Goal: Task Accomplishment & Management: Use online tool/utility

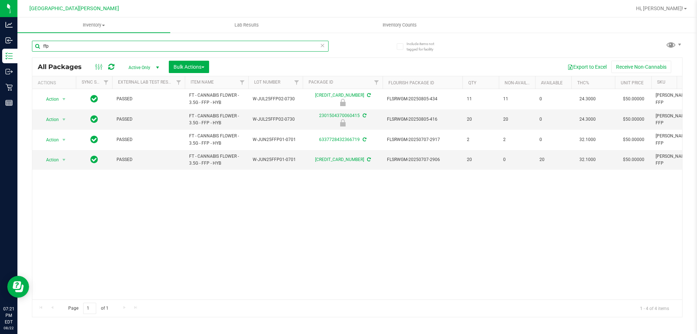
click at [81, 43] on input "ffp" at bounding box center [180, 46] width 297 height 11
click at [81, 46] on input "ffp" at bounding box center [180, 46] width 297 height 11
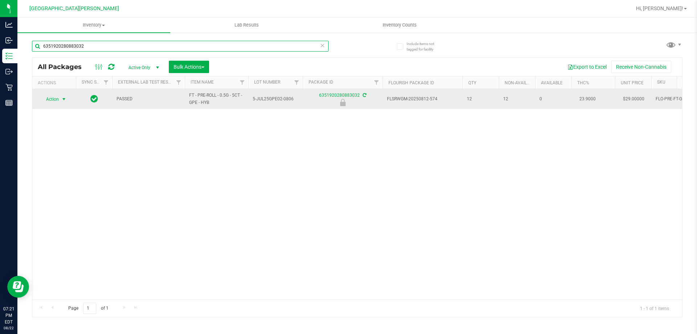
type input "6351920280883032"
click at [46, 101] on span "Action" at bounding box center [50, 99] width 20 height 10
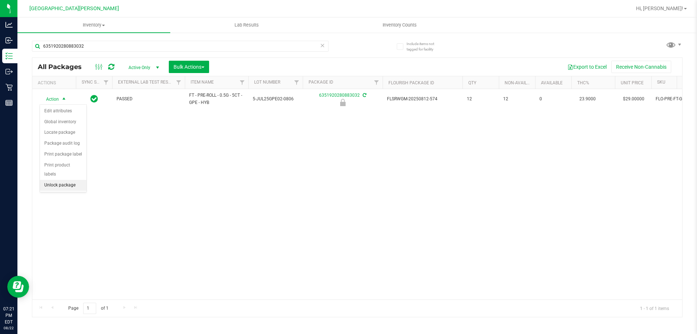
click at [56, 180] on li "Unlock package" at bounding box center [63, 185] width 46 height 11
click at [321, 45] on icon at bounding box center [322, 45] width 5 height 9
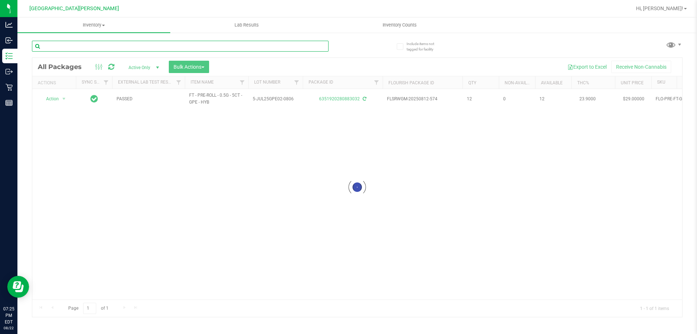
click at [286, 44] on input "text" at bounding box center [180, 46] width 297 height 11
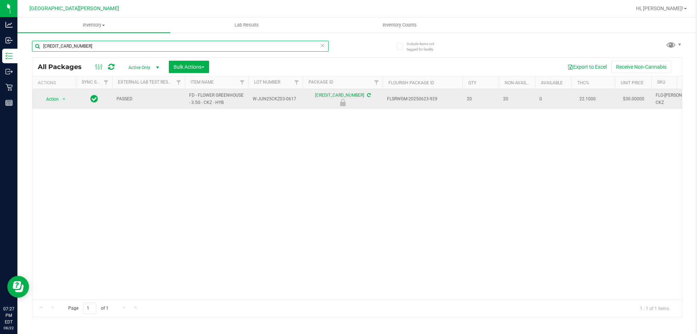
type input "[CREDIT_CARD_NUMBER]"
click at [50, 101] on span "Action" at bounding box center [50, 99] width 20 height 10
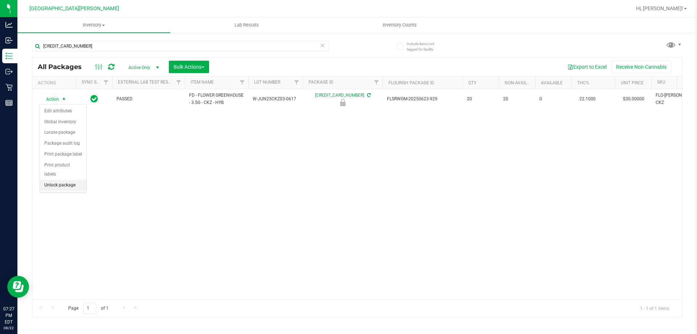
click at [52, 180] on li "Unlock package" at bounding box center [63, 185] width 46 height 11
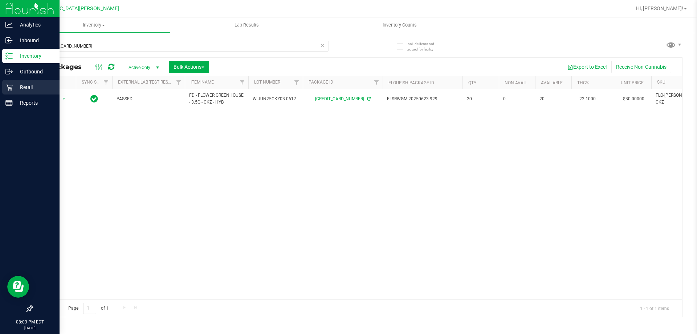
click at [13, 91] on p "Retail" at bounding box center [35, 87] width 44 height 9
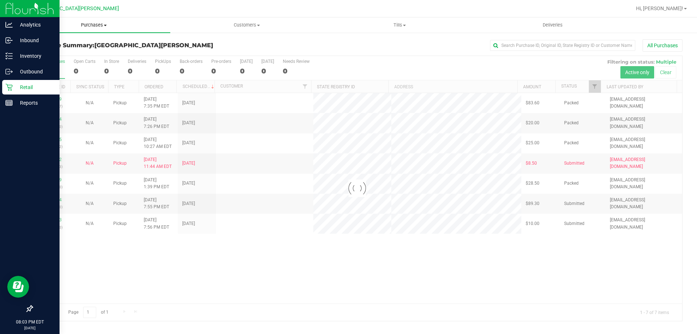
click at [88, 24] on span "Purchases" at bounding box center [93, 25] width 153 height 7
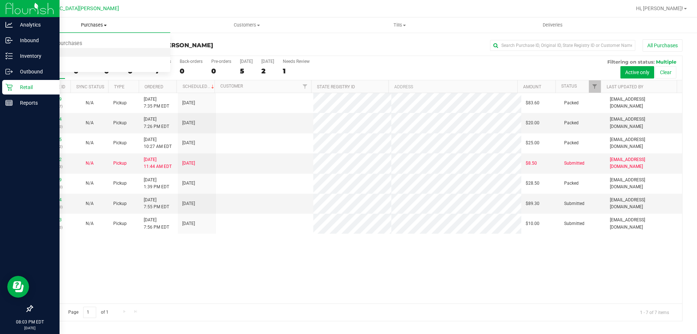
click at [72, 54] on li "Fulfillment" at bounding box center [93, 52] width 153 height 9
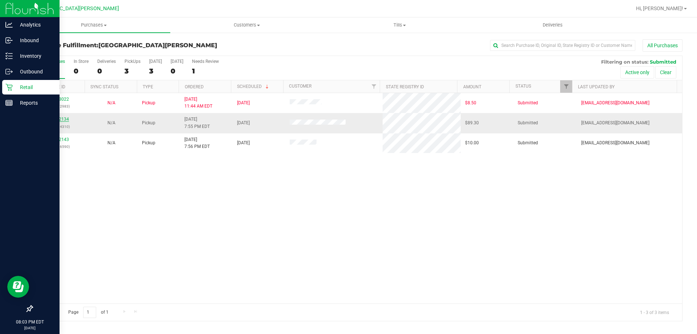
click at [57, 118] on link "11832134" at bounding box center [59, 119] width 20 height 5
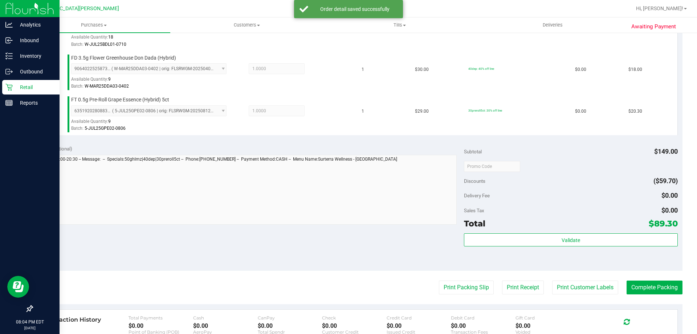
scroll to position [290, 0]
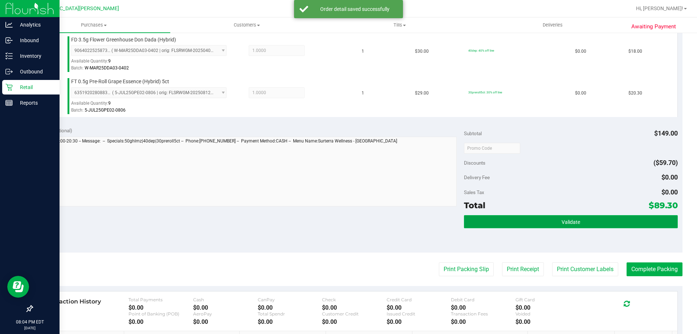
click at [528, 225] on button "Validate" at bounding box center [570, 221] width 213 height 13
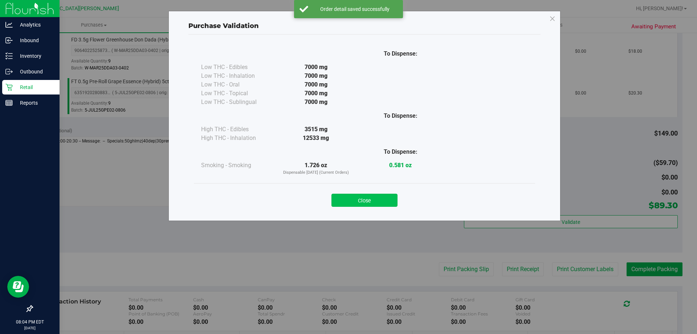
click at [366, 195] on button "Close" at bounding box center [364, 199] width 66 height 13
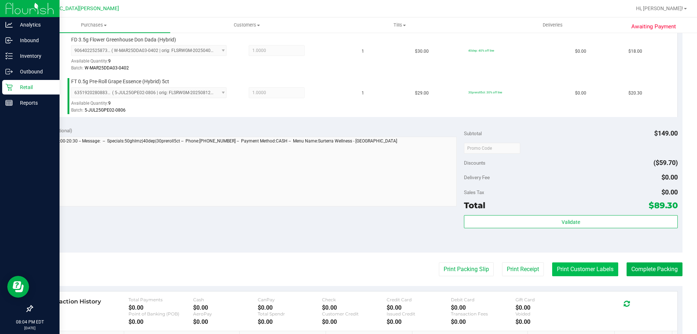
click at [574, 264] on button "Print Customer Labels" at bounding box center [585, 269] width 66 height 14
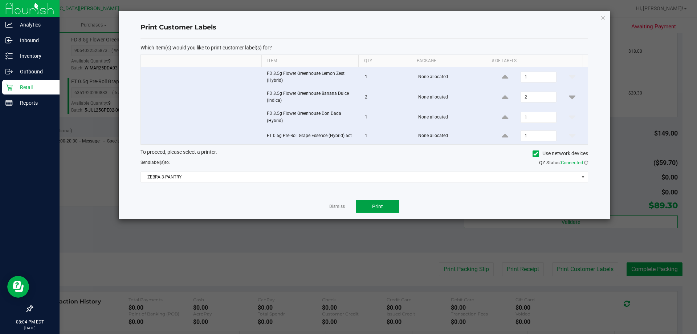
click at [372, 207] on span "Print" at bounding box center [377, 206] width 11 height 6
click at [334, 207] on link "Dismiss" at bounding box center [337, 206] width 16 height 6
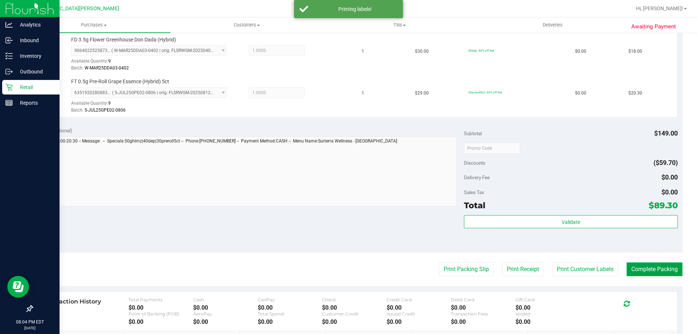
click at [647, 267] on button "Complete Packing" at bounding box center [654, 269] width 56 height 14
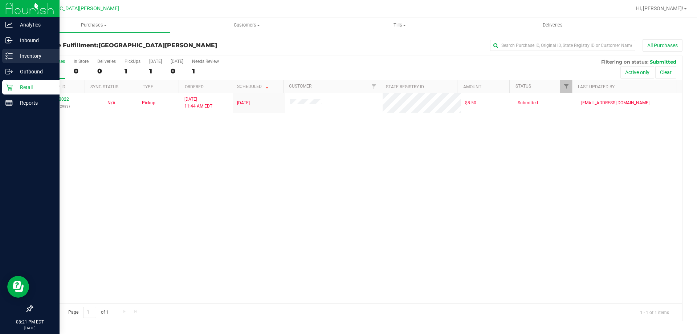
click at [25, 58] on p "Inventory" at bounding box center [35, 56] width 44 height 9
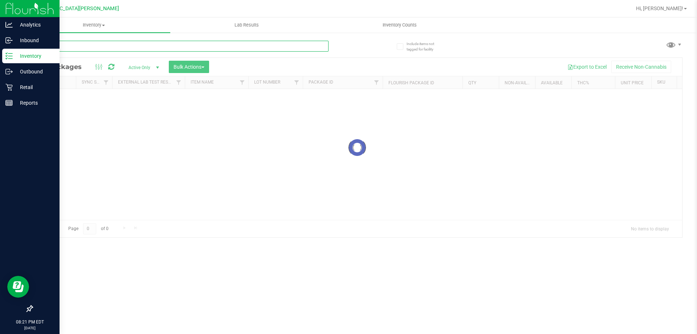
click at [99, 48] on div "Inventory All packages All inventory Waste log Create inventory Lab Results Inv…" at bounding box center [356, 175] width 679 height 316
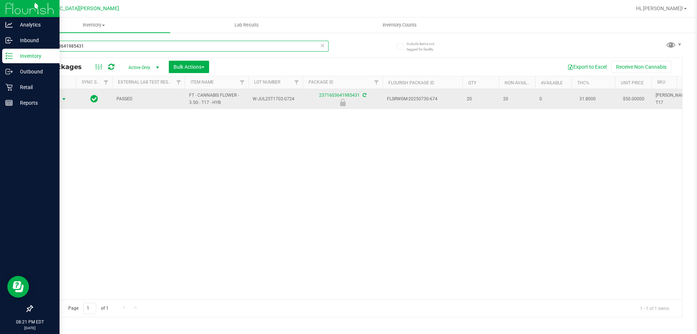
type input "2371603641985431"
click at [50, 98] on span "Action" at bounding box center [50, 99] width 20 height 10
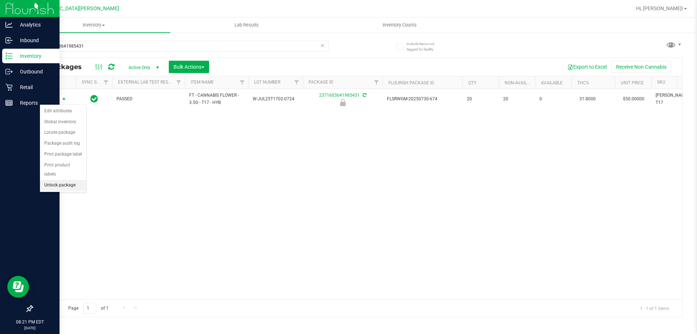
click at [61, 180] on li "Unlock package" at bounding box center [63, 185] width 46 height 11
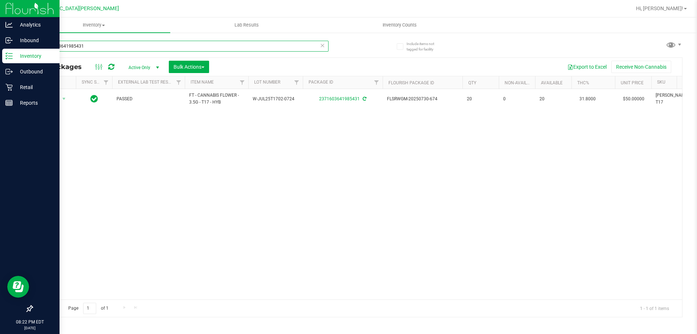
click at [104, 42] on input "2371603641985431" at bounding box center [180, 46] width 297 height 11
type input "2"
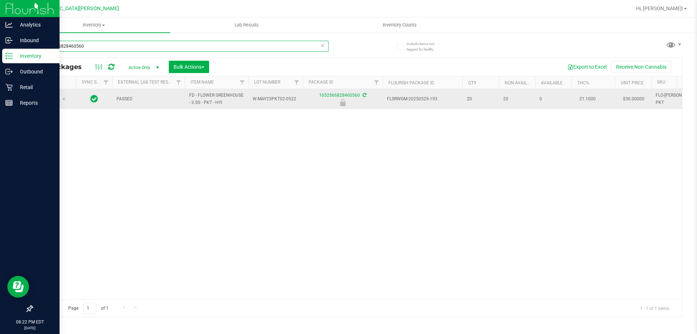
type input "1652566828460560"
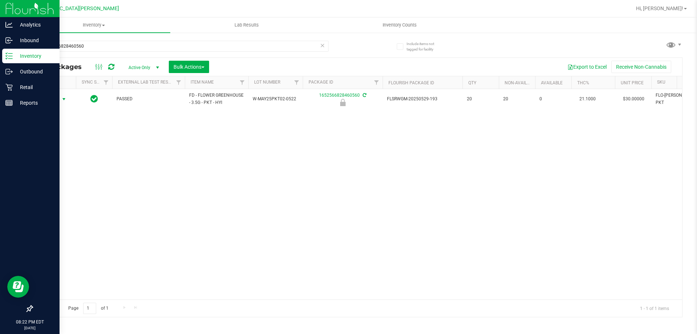
drag, startPoint x: 54, startPoint y: 99, endPoint x: 48, endPoint y: 119, distance: 20.2
click at [54, 99] on span "Action" at bounding box center [50, 99] width 20 height 10
click at [60, 180] on li "Unlock package" at bounding box center [63, 185] width 46 height 11
click at [110, 44] on input "1652566828460560" at bounding box center [180, 46] width 297 height 11
type input "1"
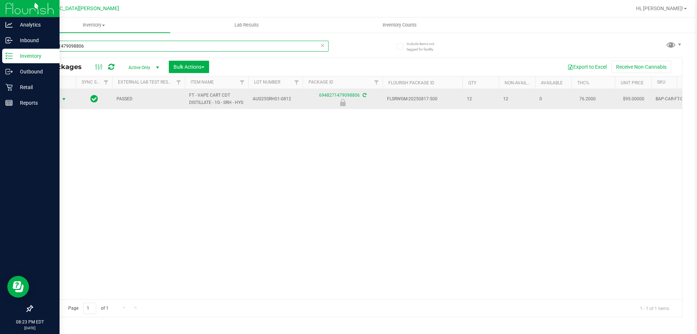
type input "6948271479098806"
click at [61, 102] on span "select" at bounding box center [64, 99] width 6 height 6
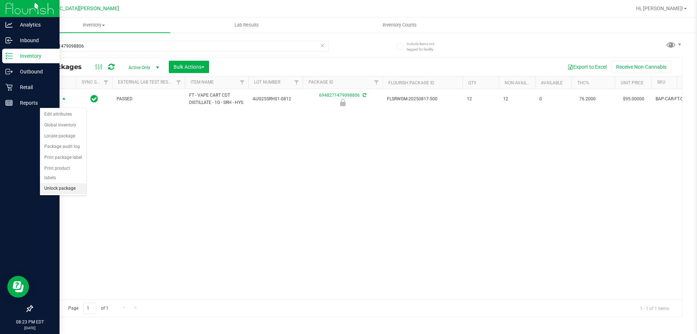
click at [73, 183] on li "Unlock package" at bounding box center [63, 188] width 46 height 11
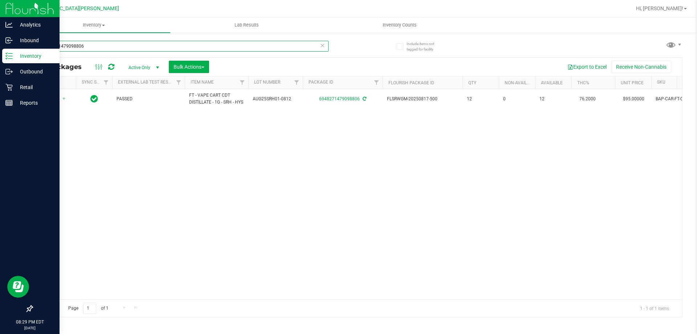
click at [159, 47] on input "6948271479098806" at bounding box center [180, 46] width 297 height 11
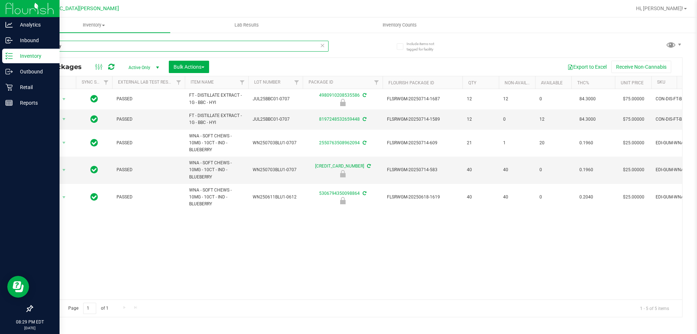
type input "blueberry"
click at [10, 87] on icon at bounding box center [8, 87] width 7 height 7
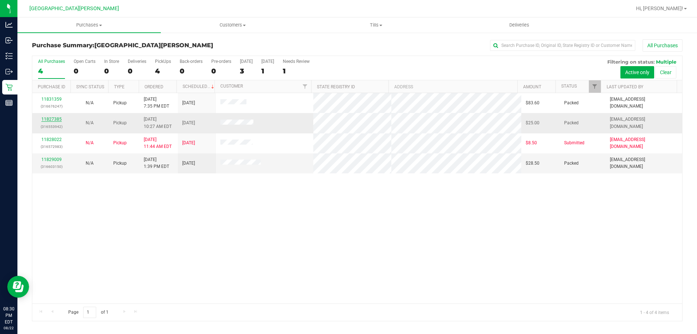
click at [46, 120] on link "11827385" at bounding box center [51, 119] width 20 height 5
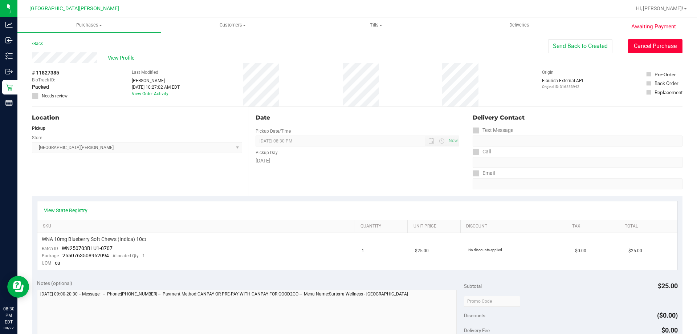
click at [630, 45] on button "Cancel Purchase" at bounding box center [655, 46] width 54 height 14
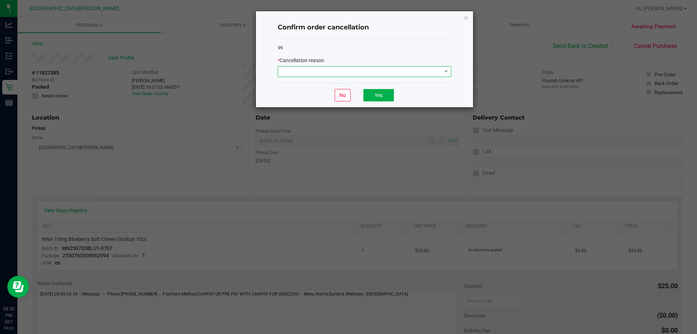
click at [351, 72] on span at bounding box center [360, 71] width 164 height 10
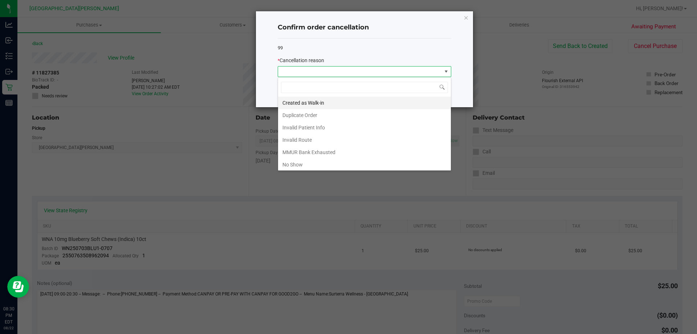
scroll to position [11, 173]
click at [302, 165] on li "No Show" at bounding box center [364, 164] width 173 height 12
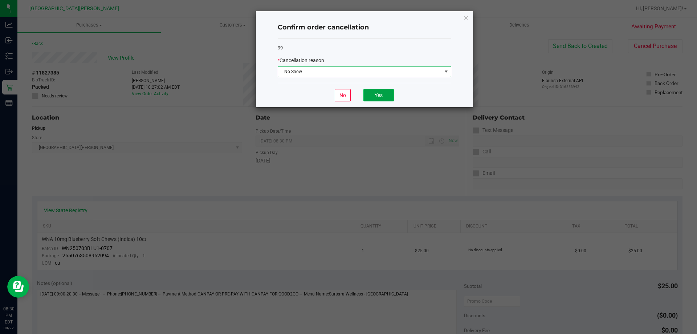
click at [378, 90] on button "Yes" at bounding box center [378, 95] width 30 height 12
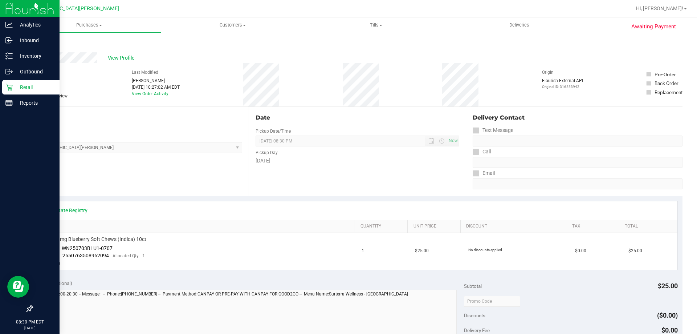
click at [16, 86] on p "Retail" at bounding box center [35, 87] width 44 height 9
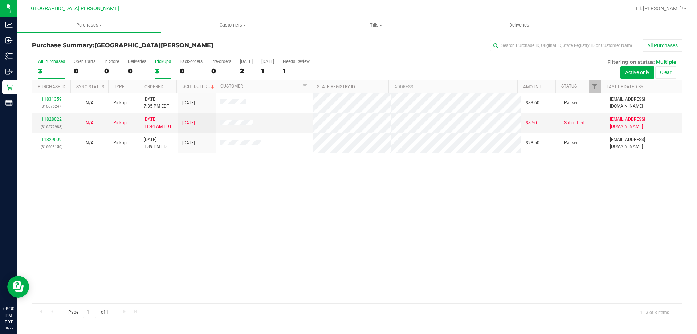
click at [160, 75] on label "PickUps 3" at bounding box center [163, 69] width 16 height 20
click at [0, 0] on input "PickUps 3" at bounding box center [0, 0] width 0 height 0
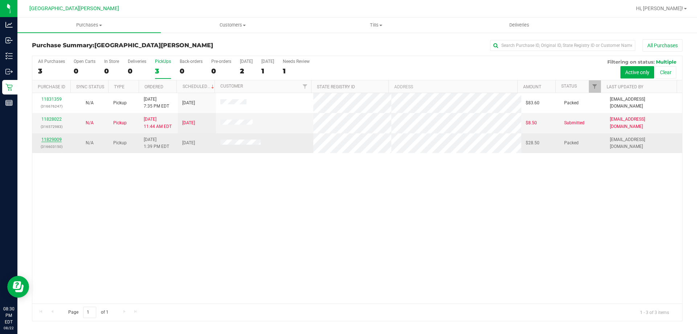
click at [54, 139] on link "11829009" at bounding box center [51, 139] width 20 height 5
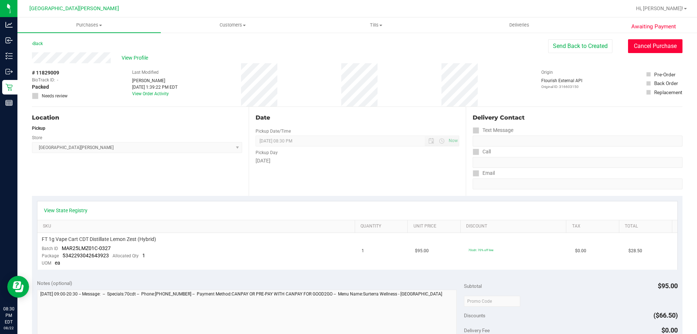
click at [642, 45] on button "Cancel Purchase" at bounding box center [655, 46] width 54 height 14
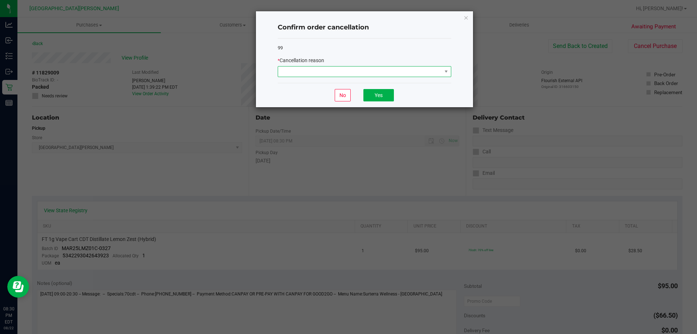
click at [348, 70] on span at bounding box center [360, 71] width 164 height 10
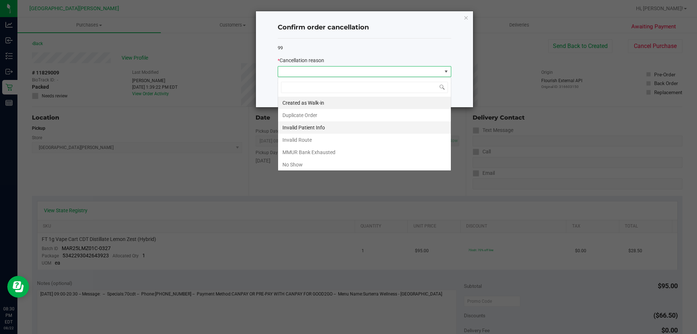
scroll to position [11, 173]
click at [299, 165] on li "No Show" at bounding box center [364, 164] width 173 height 12
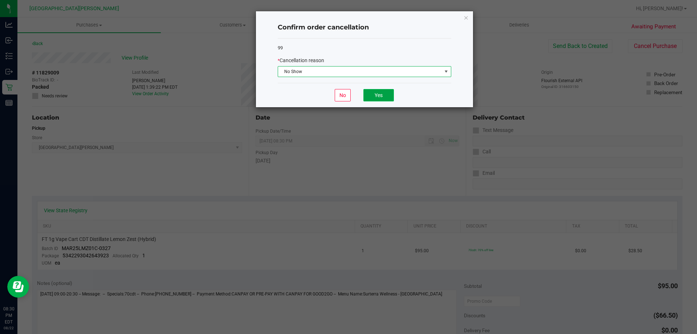
click at [385, 91] on button "Yes" at bounding box center [378, 95] width 30 height 12
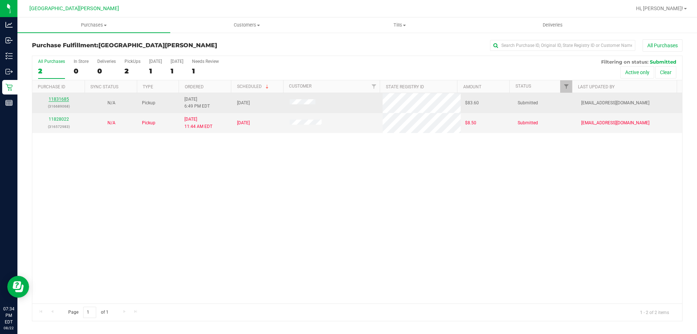
click at [58, 97] on link "11831685" at bounding box center [59, 99] width 20 height 5
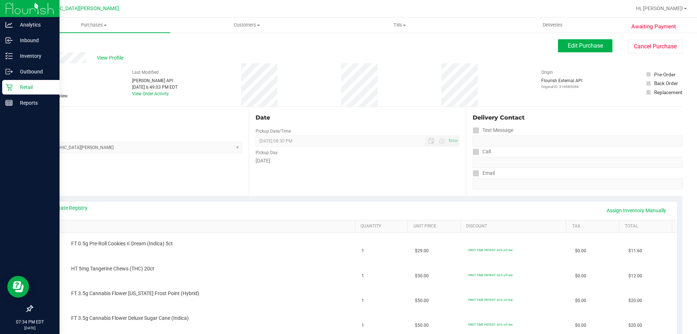
click at [15, 89] on p "Retail" at bounding box center [35, 87] width 44 height 9
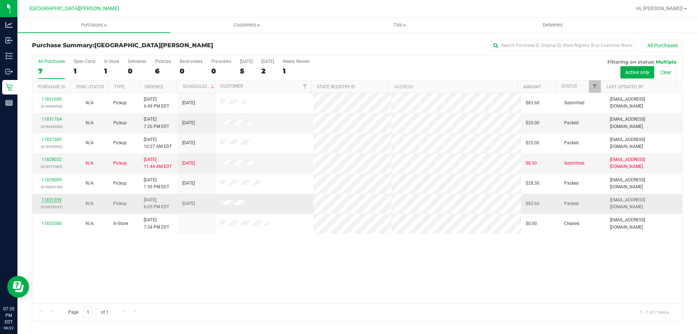
click at [50, 199] on link "11831359" at bounding box center [51, 199] width 20 height 5
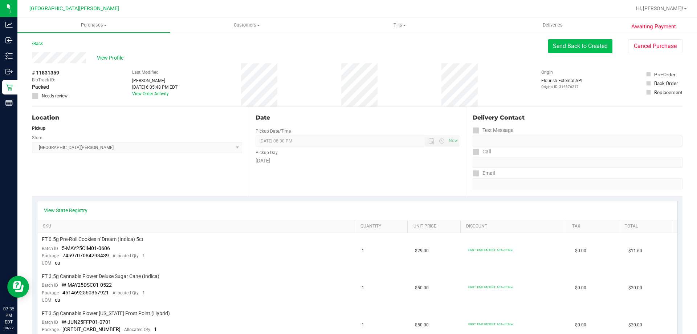
click at [580, 45] on button "Send Back to Created" at bounding box center [580, 46] width 64 height 14
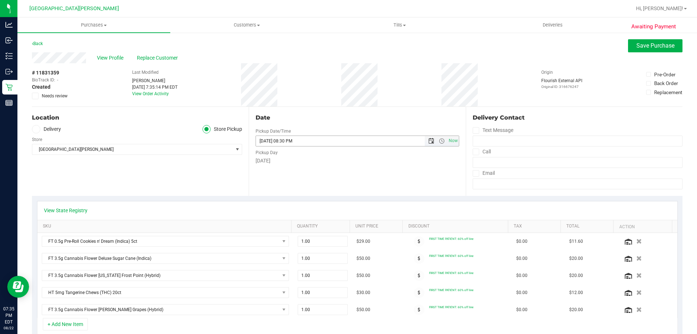
click at [430, 140] on span "Open the date view" at bounding box center [431, 141] width 6 height 6
click at [322, 214] on link "23" at bounding box center [324, 214] width 11 height 11
type input "08/23/2025 08:30 PM"
click at [643, 42] on span "Save Purchase" at bounding box center [655, 45] width 38 height 7
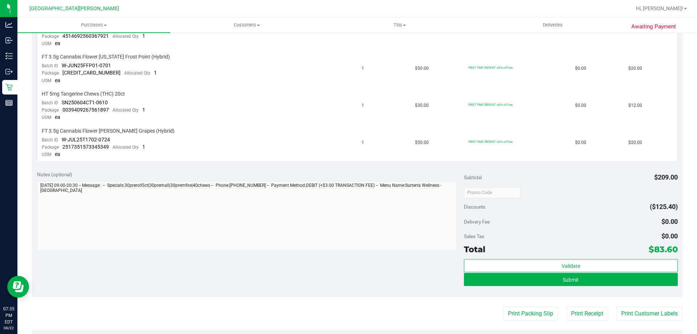
scroll to position [290, 0]
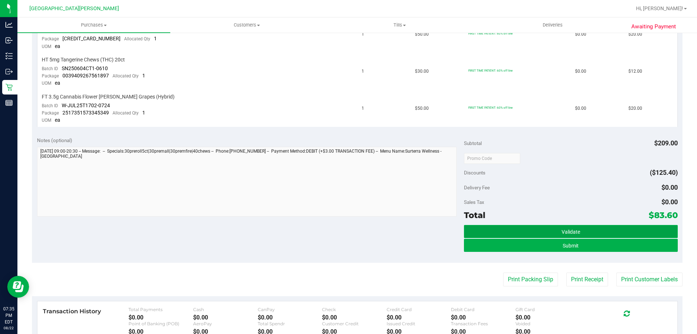
click at [564, 234] on span "Validate" at bounding box center [570, 232] width 19 height 6
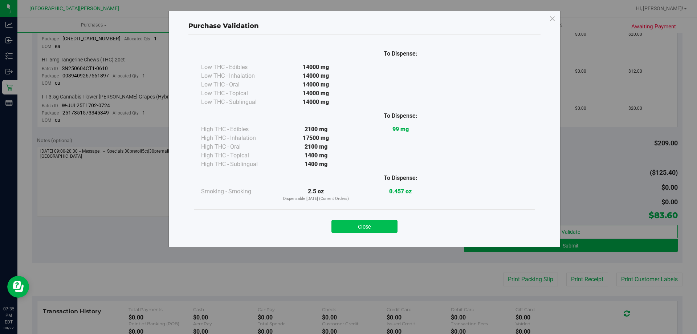
click at [371, 226] on button "Close" at bounding box center [364, 226] width 66 height 13
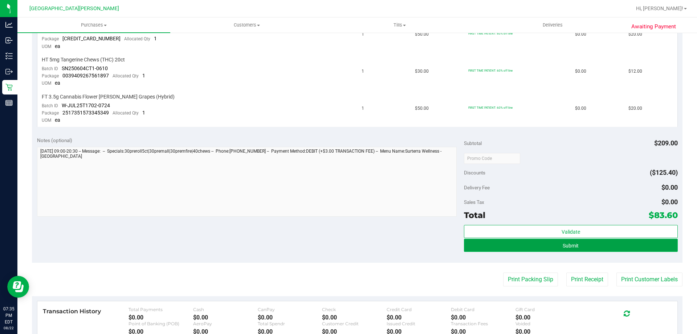
click at [515, 240] on button "Submit" at bounding box center [570, 244] width 213 height 13
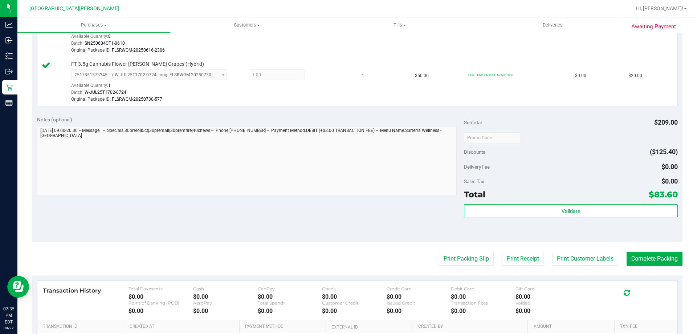
scroll to position [463, 0]
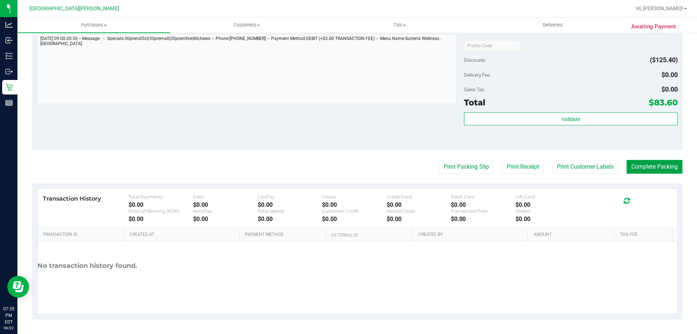
click at [633, 164] on button "Complete Packing" at bounding box center [654, 167] width 56 height 14
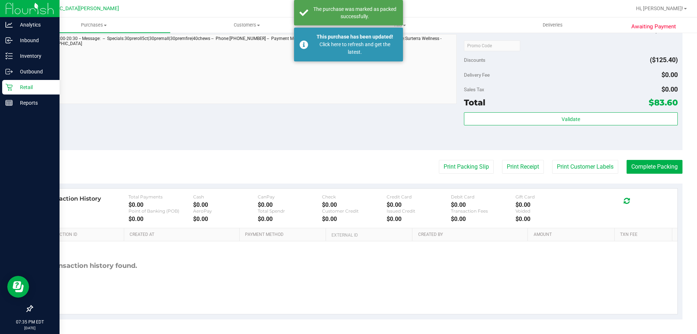
click at [20, 85] on p "Retail" at bounding box center [35, 87] width 44 height 9
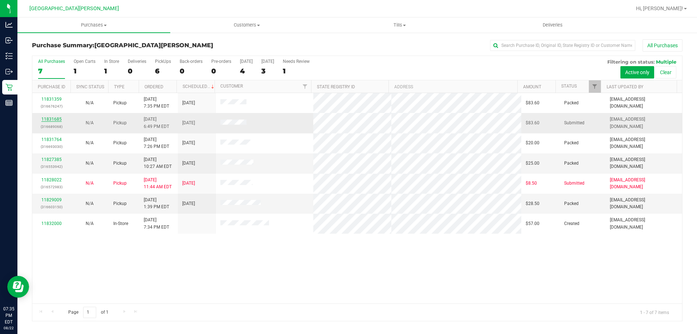
click at [53, 118] on link "11831685" at bounding box center [51, 119] width 20 height 5
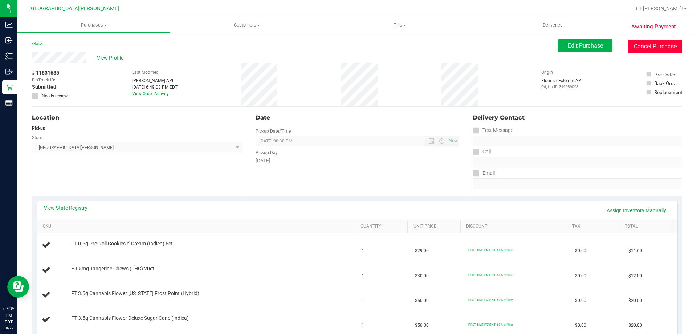
click at [645, 47] on button "Cancel Purchase" at bounding box center [655, 47] width 54 height 14
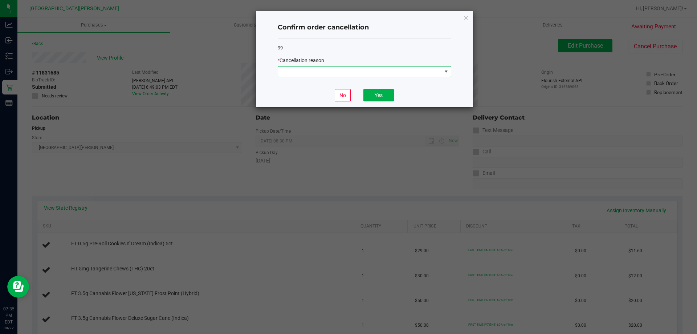
click at [387, 71] on span at bounding box center [360, 71] width 164 height 10
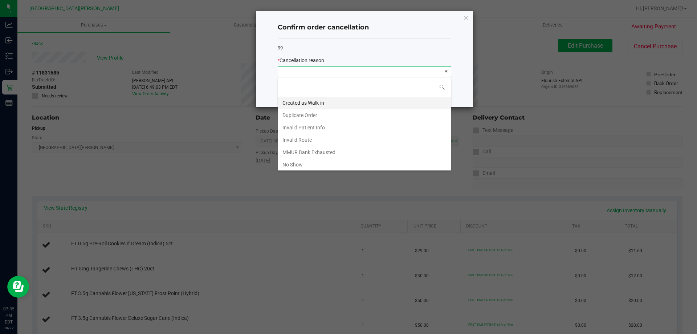
scroll to position [11, 173]
click at [356, 114] on li "Duplicate Order" at bounding box center [364, 115] width 173 height 12
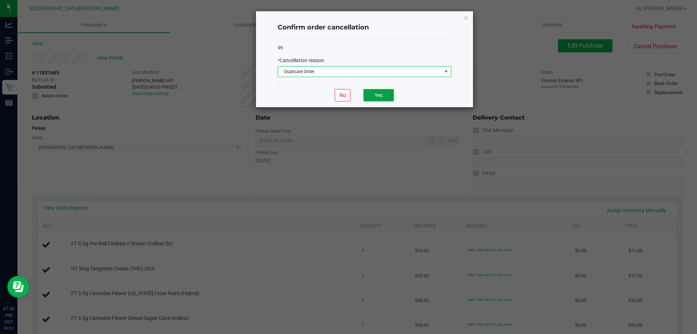
click at [373, 93] on button "Yes" at bounding box center [378, 95] width 30 height 12
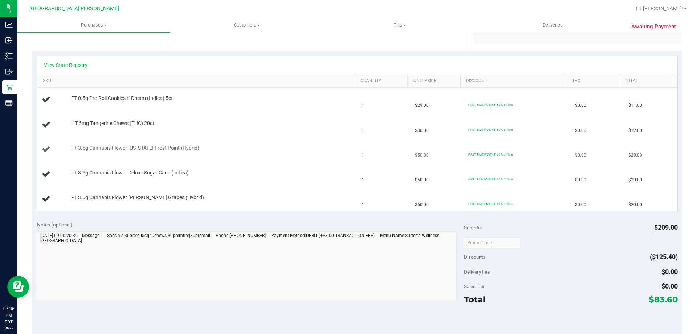
scroll to position [109, 0]
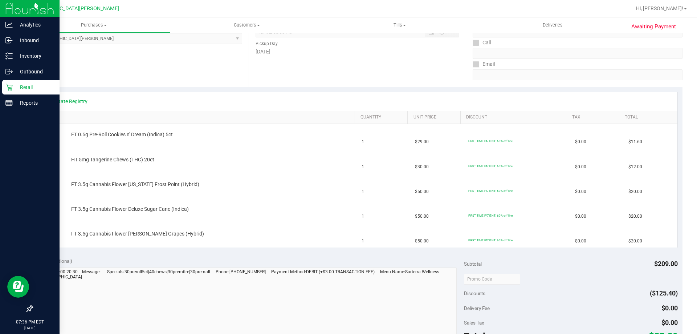
click at [35, 88] on p "Retail" at bounding box center [35, 87] width 44 height 9
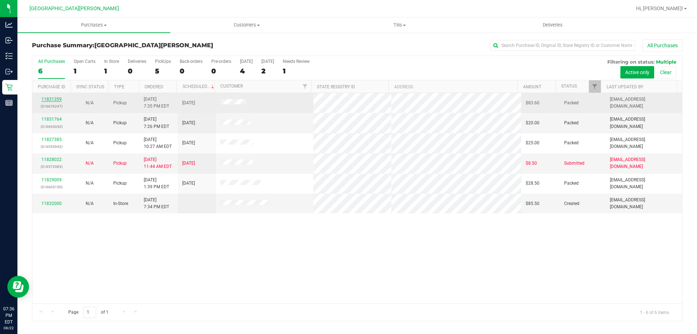
click at [56, 99] on link "11831359" at bounding box center [51, 99] width 20 height 5
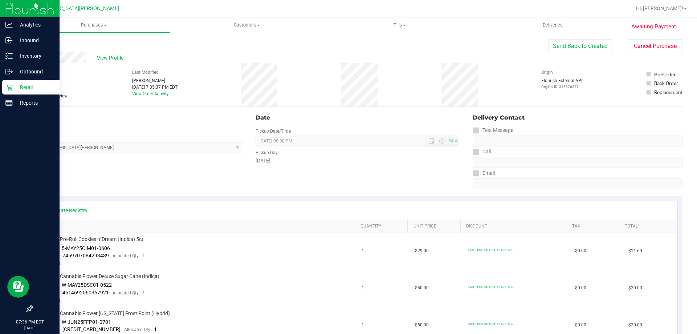
click at [11, 84] on icon at bounding box center [8, 86] width 7 height 7
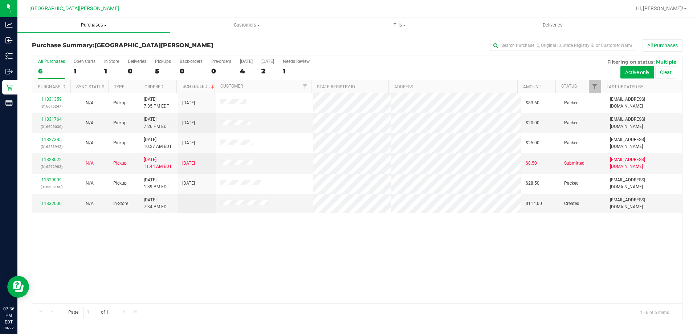
click at [89, 21] on uib-tab-heading "Purchases Summary of purchases Fulfillment All purchases" at bounding box center [93, 24] width 153 height 15
click at [65, 52] on li "Fulfillment" at bounding box center [93, 52] width 153 height 9
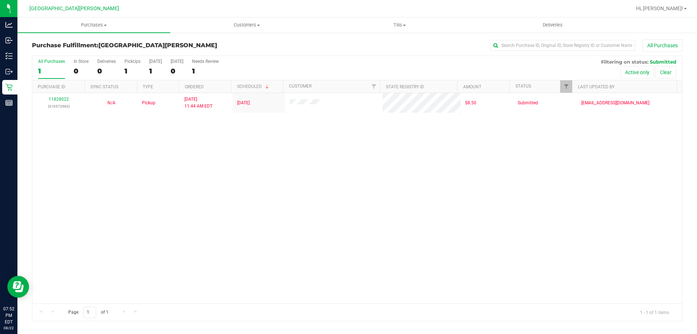
click at [70, 70] on div "All Purchases 1 In Store 0 Deliveries 0 PickUps 1 Today 1 Tomorrow 0 Needs Revi…" at bounding box center [357, 68] width 650 height 24
click at [75, 69] on div "0" at bounding box center [81, 71] width 15 height 8
click at [0, 0] on input "In Store 0" at bounding box center [0, 0] width 0 height 0
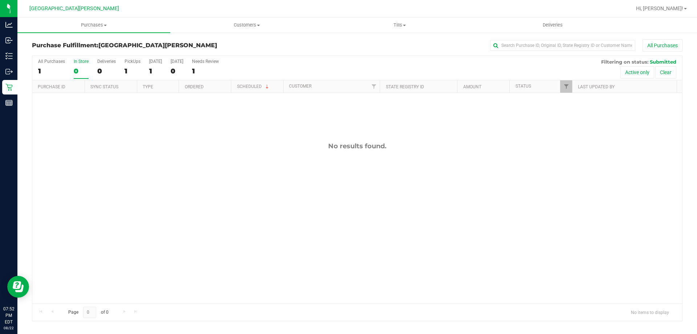
click at [76, 69] on div "0" at bounding box center [81, 71] width 15 height 8
click at [0, 0] on input "In Store 0" at bounding box center [0, 0] width 0 height 0
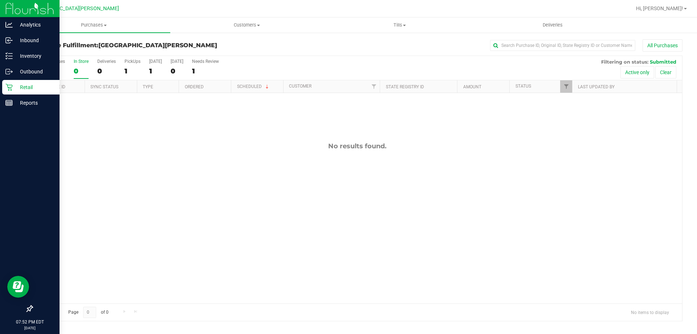
click at [4, 92] on div "Retail" at bounding box center [30, 87] width 57 height 15
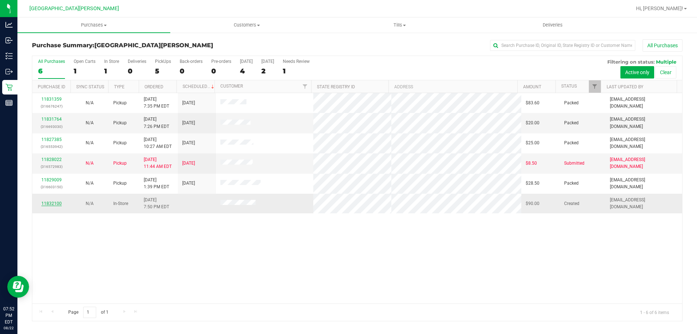
click at [56, 203] on link "11832100" at bounding box center [51, 203] width 20 height 5
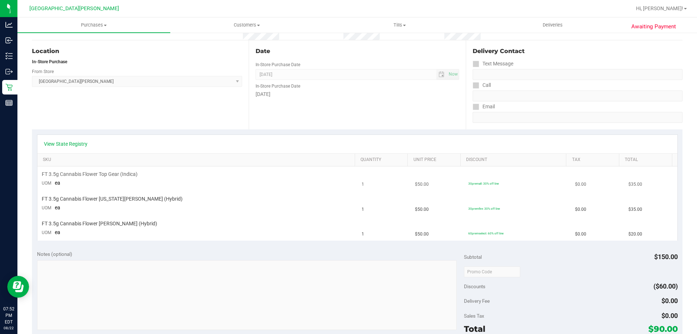
scroll to position [73, 0]
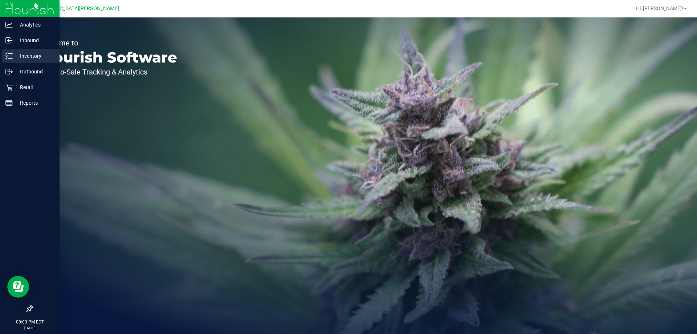
click at [37, 55] on p "Inventory" at bounding box center [35, 56] width 44 height 9
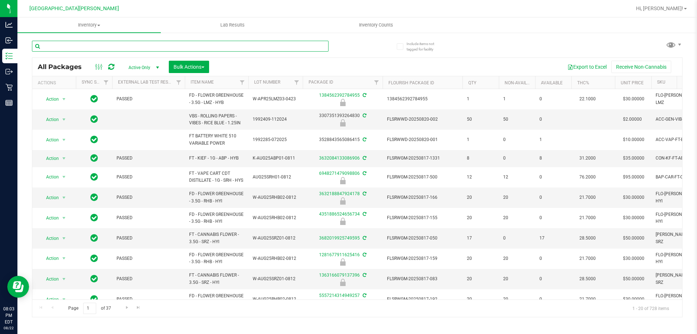
click at [137, 43] on input "text" at bounding box center [180, 46] width 297 height 11
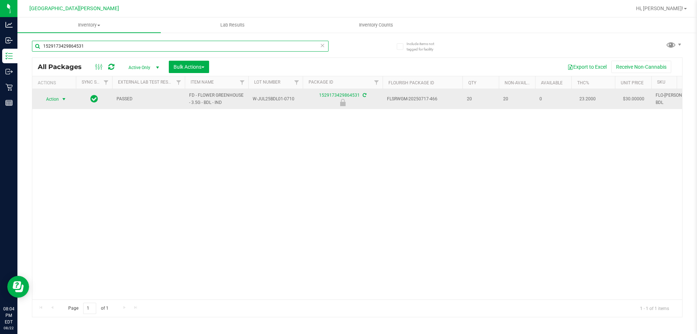
type input "1529173429864531"
click at [57, 98] on span "Action" at bounding box center [50, 99] width 20 height 10
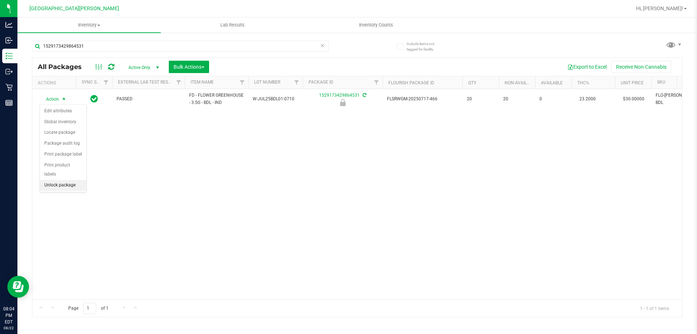
click at [57, 180] on li "Unlock package" at bounding box center [63, 185] width 46 height 11
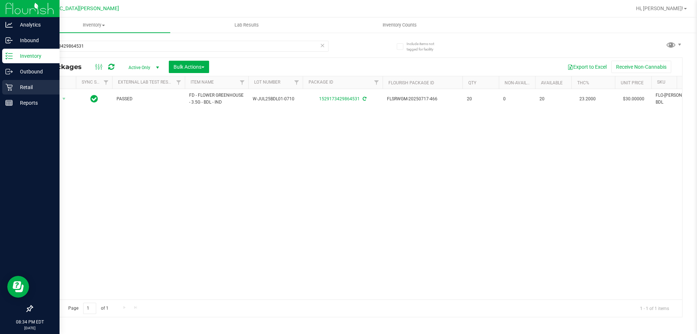
click at [14, 89] on p "Retail" at bounding box center [35, 87] width 44 height 9
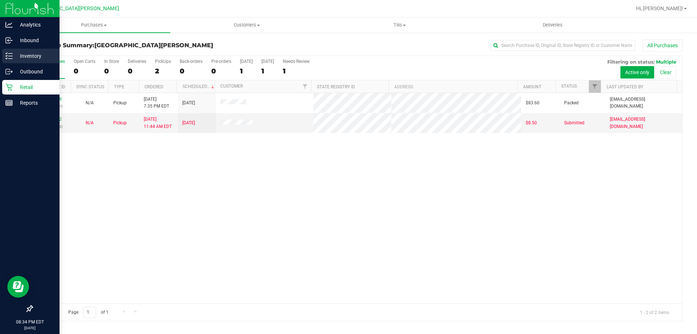
click at [13, 56] on p "Inventory" at bounding box center [35, 56] width 44 height 9
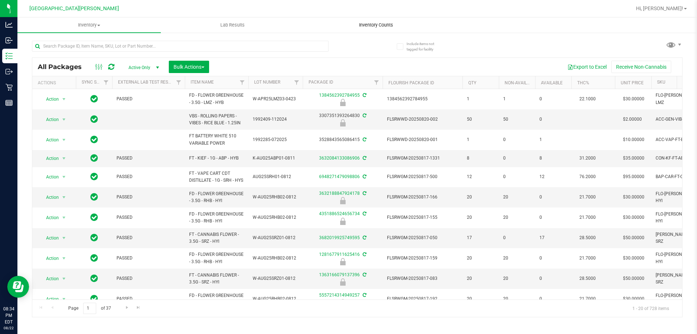
click at [367, 29] on uib-tab-heading "Inventory Counts" at bounding box center [376, 25] width 143 height 15
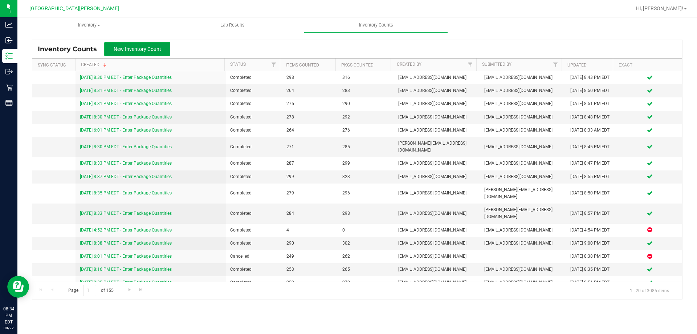
click at [125, 44] on button "New Inventory Count" at bounding box center [137, 49] width 66 height 14
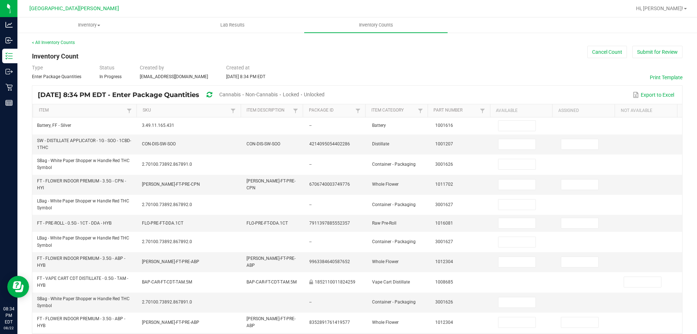
click at [241, 93] on span "Cannabis" at bounding box center [229, 94] width 21 height 6
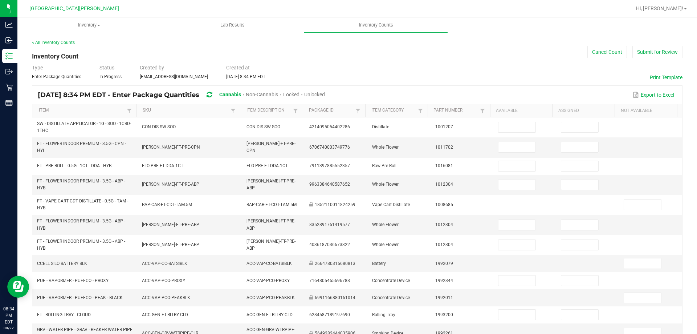
click at [325, 94] on span "Unlocked" at bounding box center [314, 94] width 21 height 6
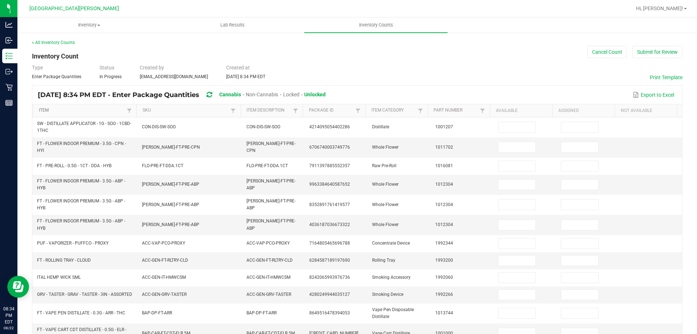
click at [84, 109] on link "Item" at bounding box center [82, 110] width 86 height 6
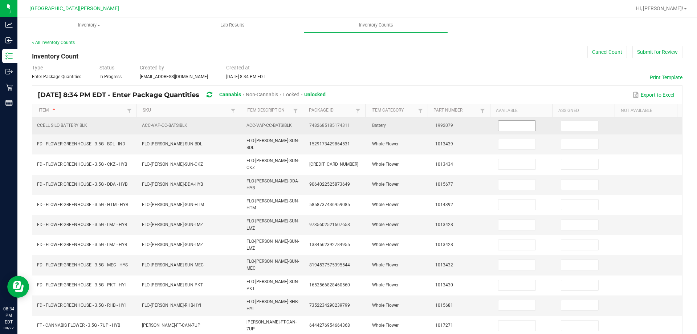
click at [514, 125] on input at bounding box center [516, 125] width 37 height 10
type input "6"
type input "18"
type input "9"
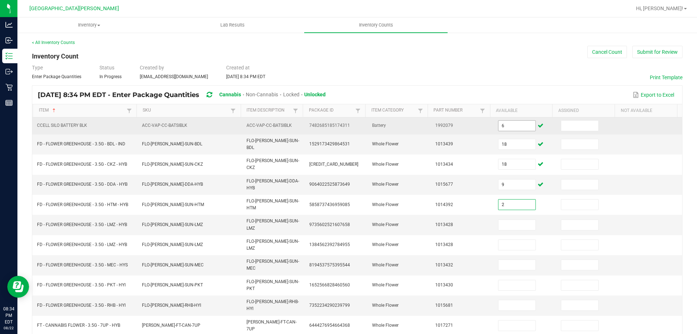
type input "2"
type input "1"
type input "0"
type input "10"
type input "20"
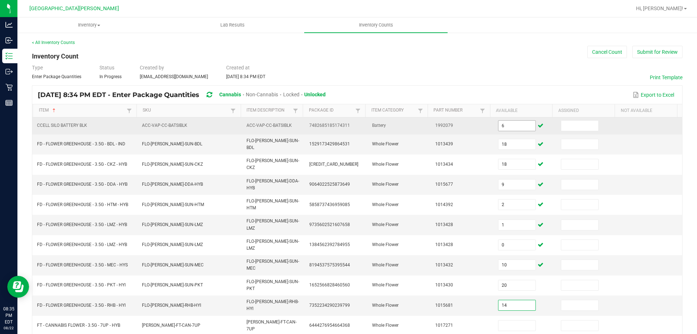
type input "14"
type input "16"
type input "17"
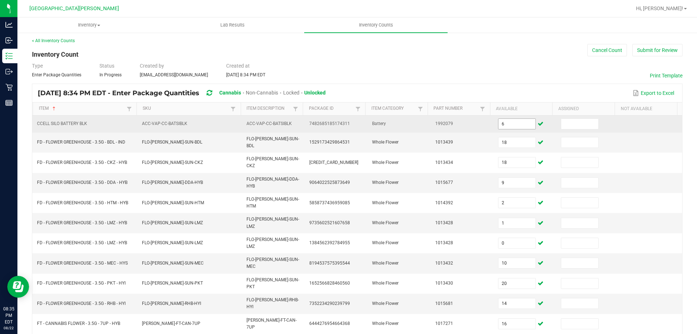
type input "3"
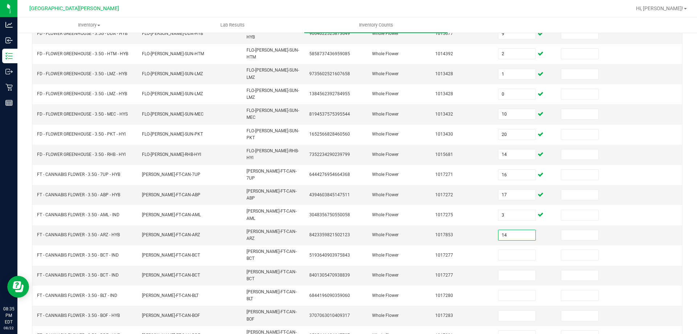
type input "14"
type input "16"
type input "0"
type input "7"
type input "19"
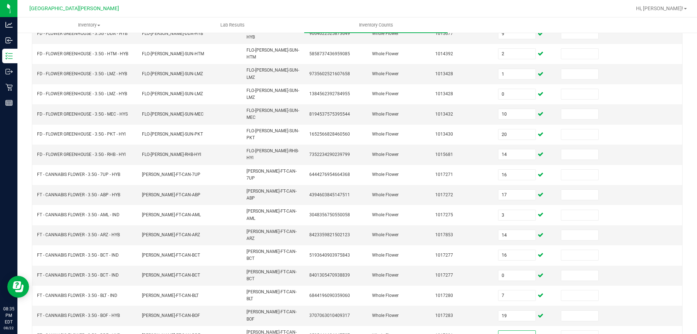
type input "5"
type input "0"
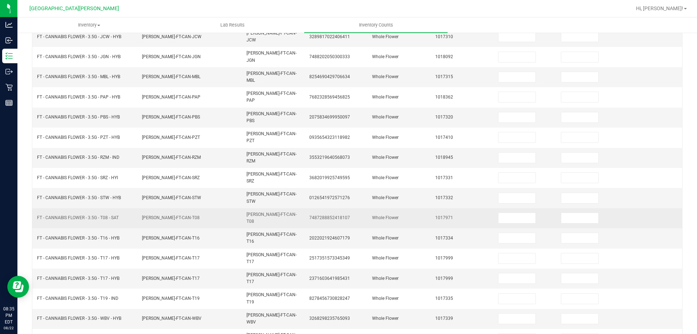
scroll to position [0, 0]
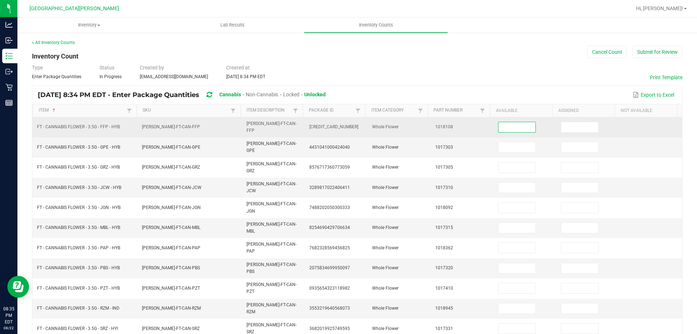
click at [506, 125] on input at bounding box center [516, 127] width 37 height 10
type input "18"
type input "19"
type input "7"
type input "20"
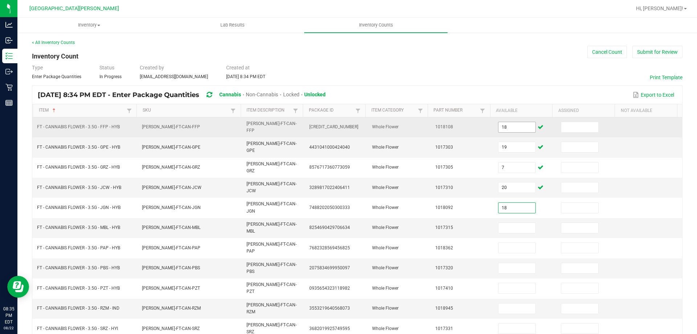
type input "18"
type input "17"
type input "19"
type input "7"
type input "10"
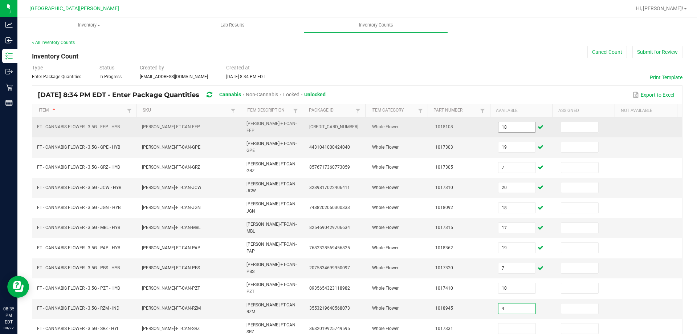
type input "4"
type input "17"
type input "15"
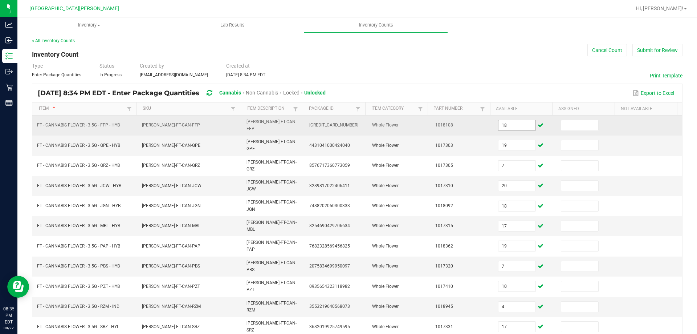
type input "13"
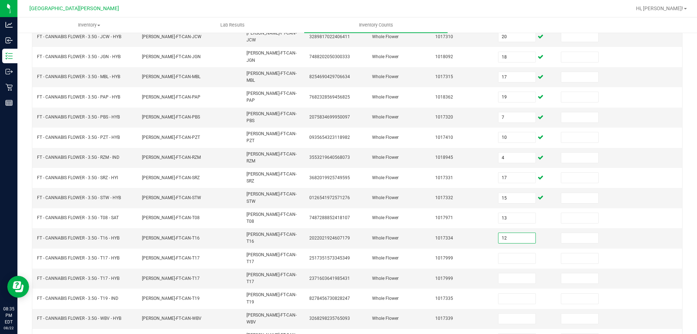
type input "12"
type input "20"
type input "0"
type input "15"
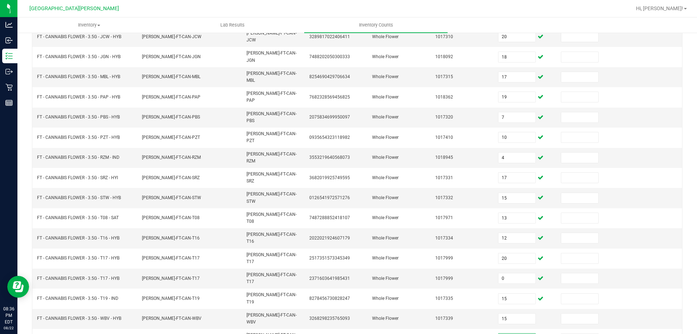
type input "1"
type input "20"
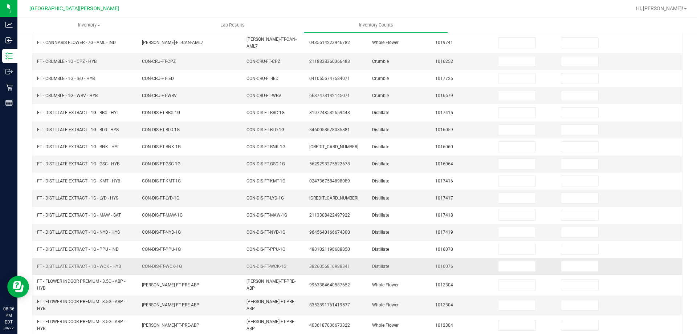
scroll to position [0, 0]
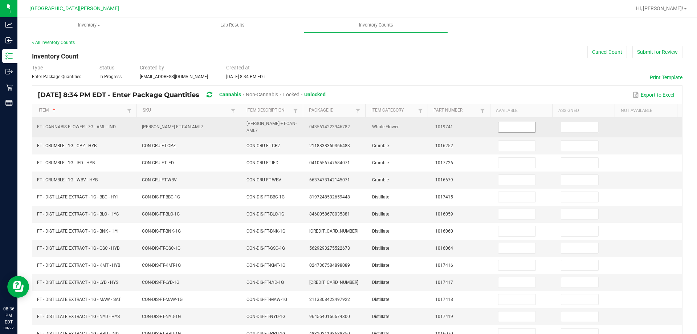
click at [514, 130] on input at bounding box center [516, 127] width 37 height 10
type input "18"
type input "7"
type input "8"
type input "4"
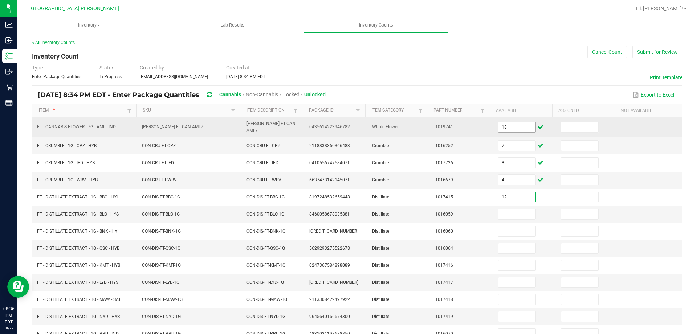
type input "12"
type input "11"
type input "10"
type input "2"
type input "8"
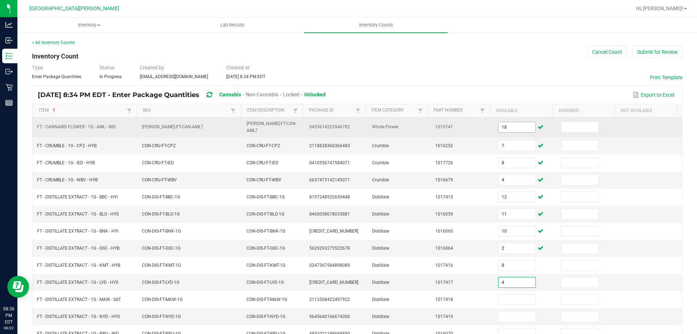
type input "4"
type input "5"
type input "10"
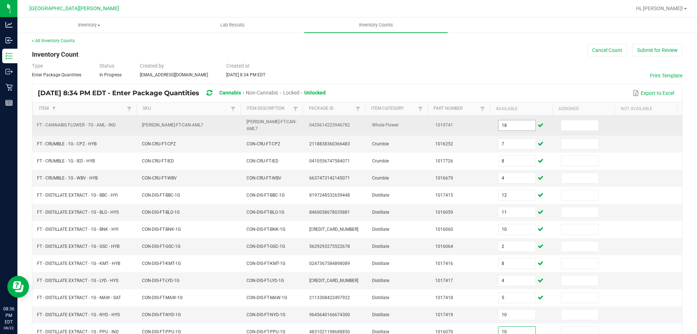
type input "10"
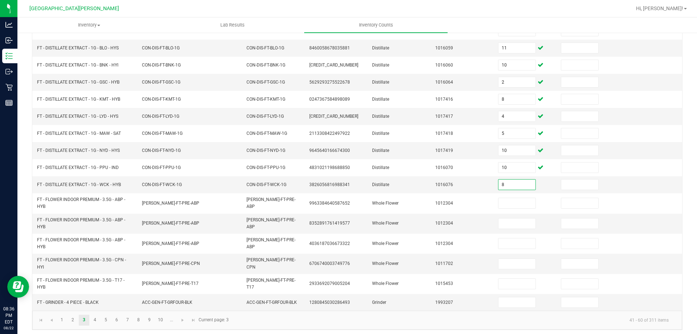
type input "8"
type input "0"
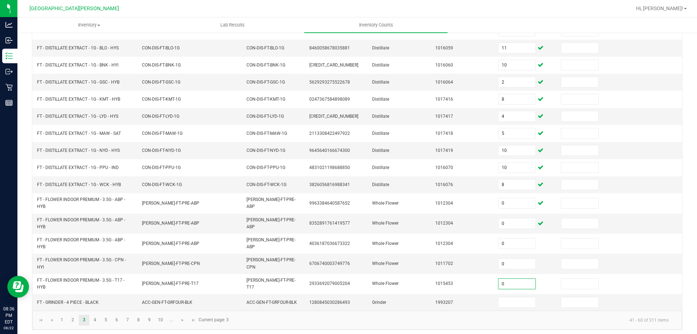
type input "0"
type input "10"
click at [98, 315] on link "4" at bounding box center [95, 319] width 11 height 11
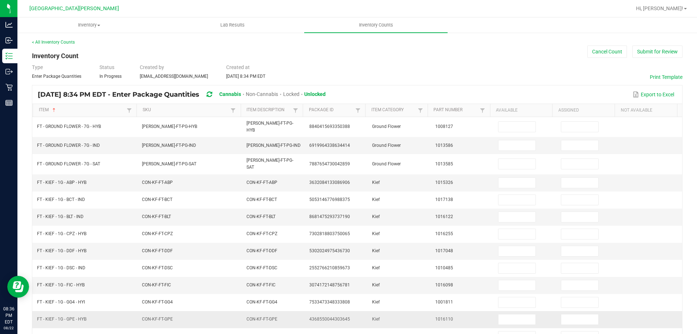
scroll to position [0, 0]
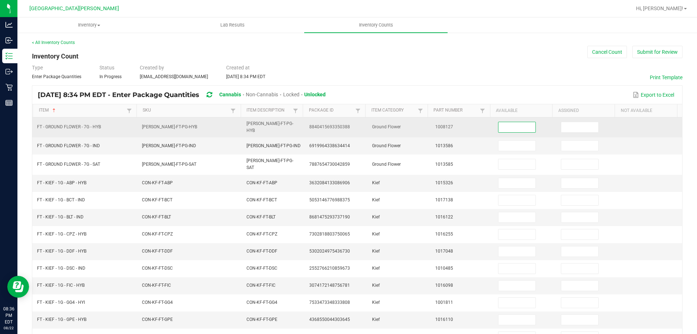
click at [523, 124] on input at bounding box center [516, 127] width 37 height 10
type input "16"
type input "8"
type input "7"
type input "8"
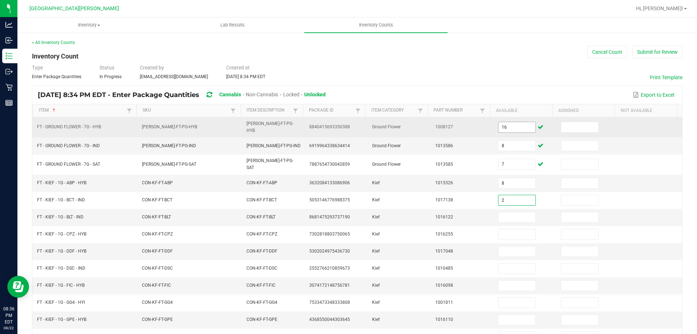
type input "2"
type input "4"
type input "6"
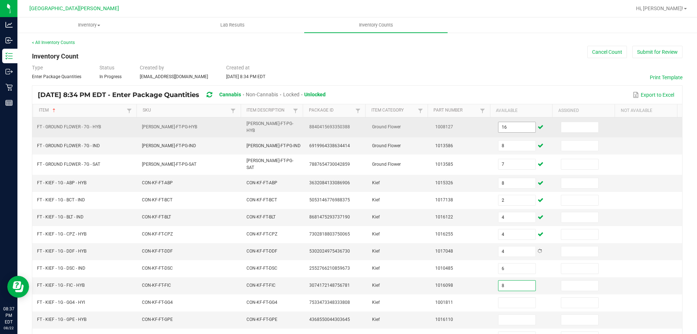
type input "8"
type input "4"
type input "3"
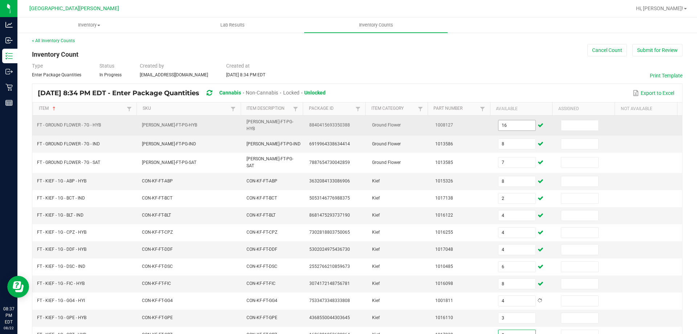
type input "8"
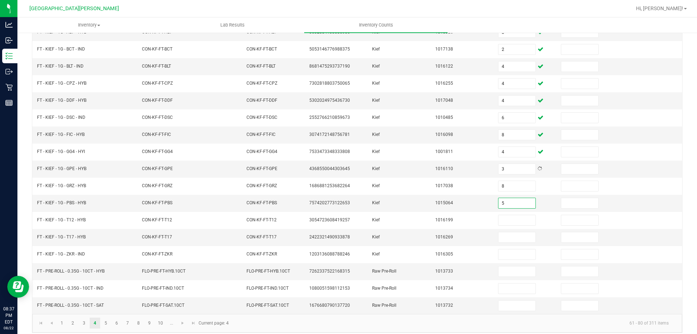
type input "5"
type input "7"
type input "11"
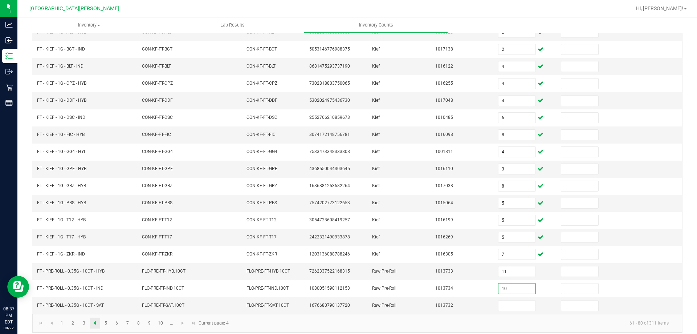
type input "10"
type input "15"
click at [108, 317] on link "5" at bounding box center [106, 322] width 11 height 11
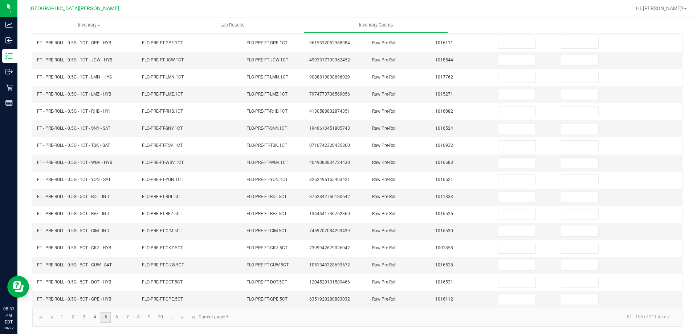
scroll to position [0, 0]
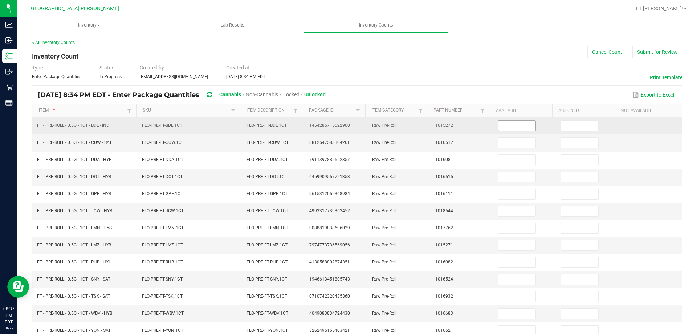
click at [506, 125] on input at bounding box center [516, 125] width 37 height 10
type input "22"
type input "23"
type input "0"
type input "2"
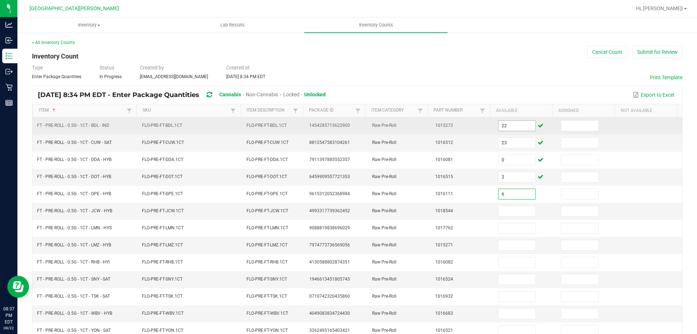
type input "6"
type input "25"
type input "14"
type input "20"
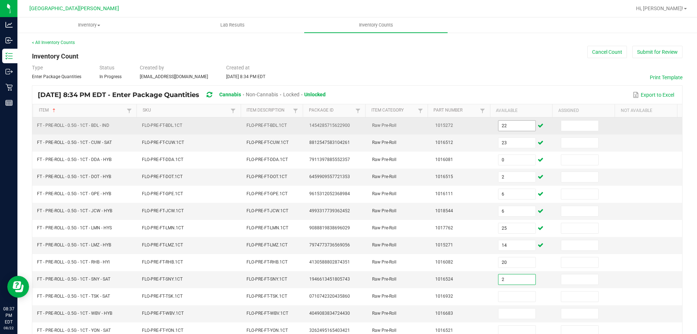
type input "2"
type input "23"
type input "25"
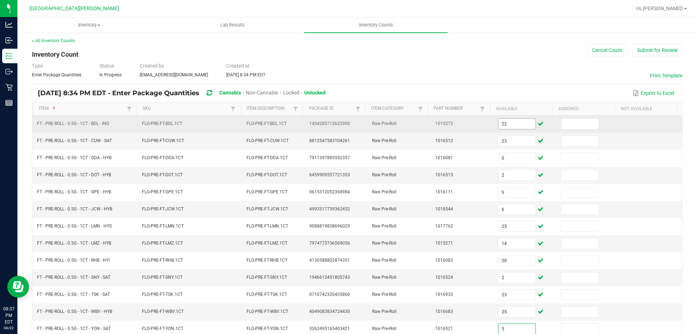
type input "5"
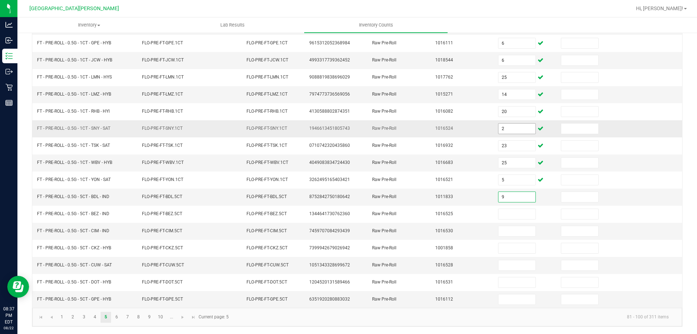
type input "9"
type input "8"
type input "2"
type input "6"
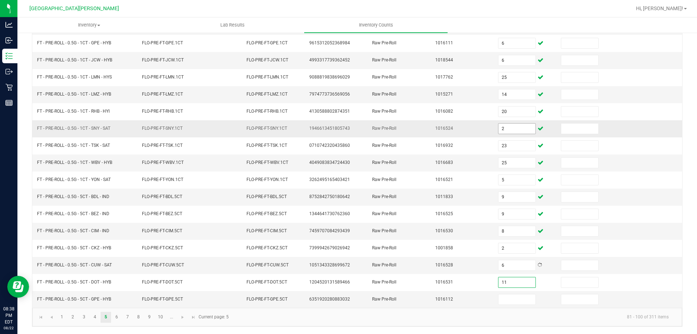
type input "11"
type input "9"
click at [120, 319] on link "6" at bounding box center [116, 316] width 11 height 11
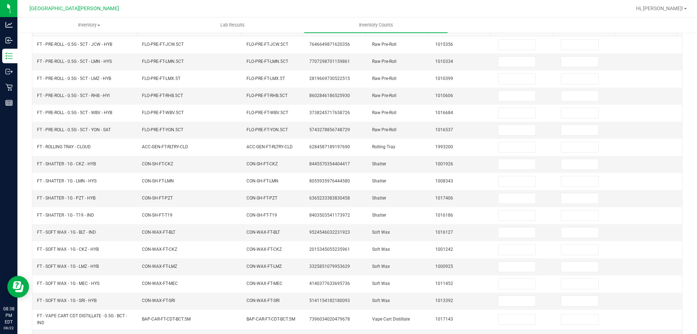
scroll to position [0, 0]
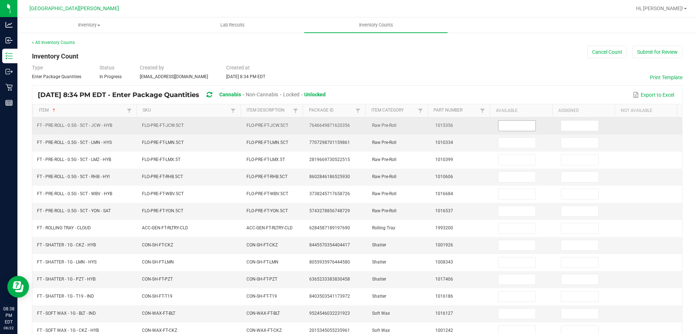
click at [517, 125] on input at bounding box center [516, 125] width 37 height 10
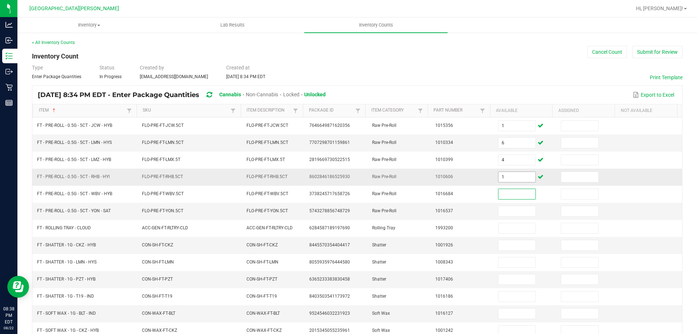
click at [503, 179] on input "1" at bounding box center [516, 177] width 37 height 10
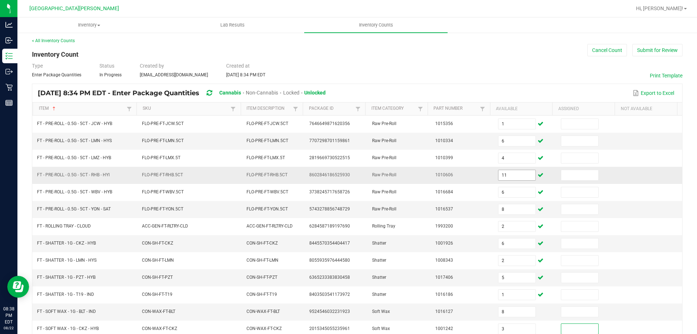
scroll to position [163, 0]
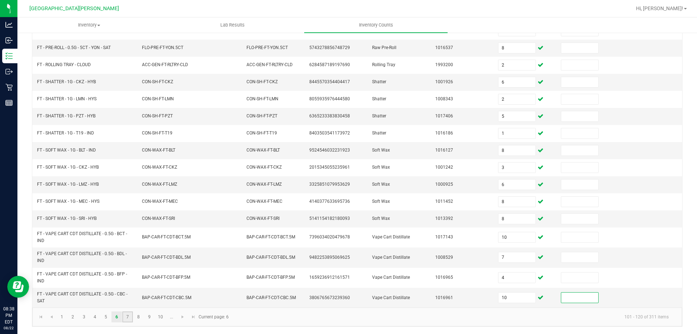
click at [127, 316] on link "7" at bounding box center [127, 316] width 11 height 11
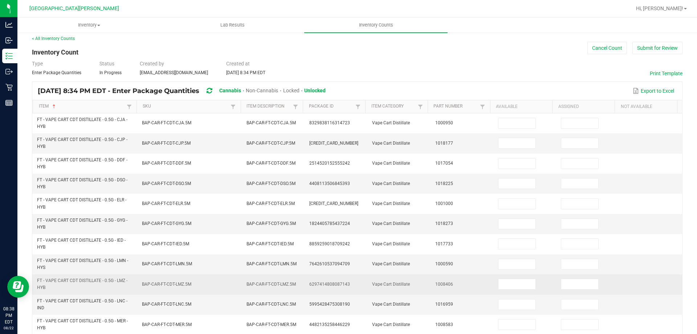
scroll to position [0, 0]
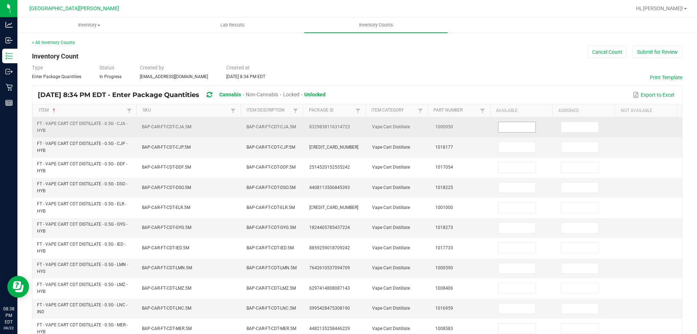
click at [506, 122] on input at bounding box center [516, 127] width 37 height 10
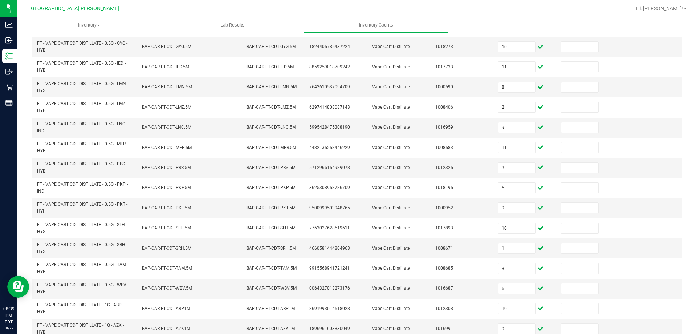
scroll to position [212, 0]
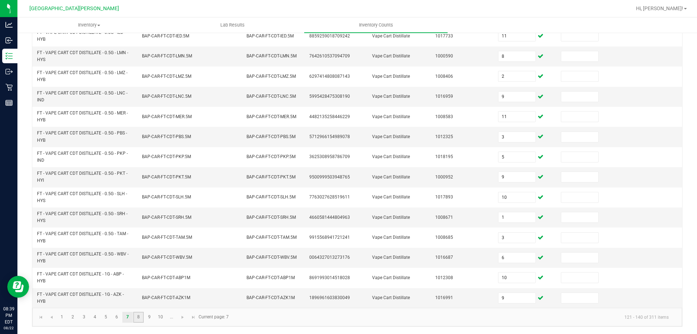
click at [138, 315] on link "8" at bounding box center [138, 316] width 11 height 11
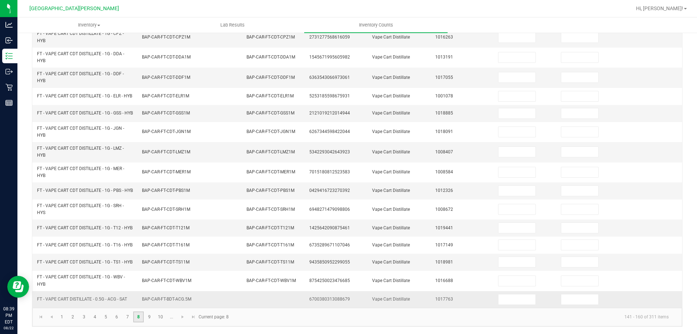
scroll to position [0, 0]
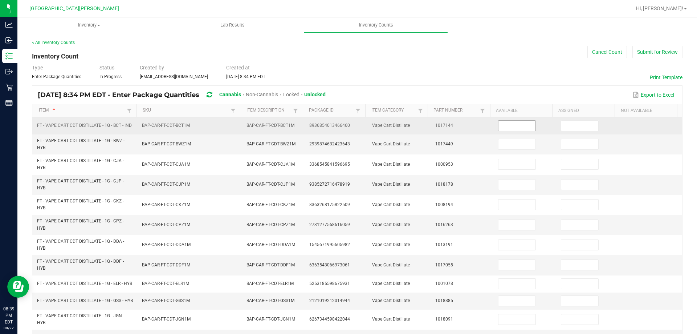
click at [515, 124] on input at bounding box center [516, 125] width 37 height 10
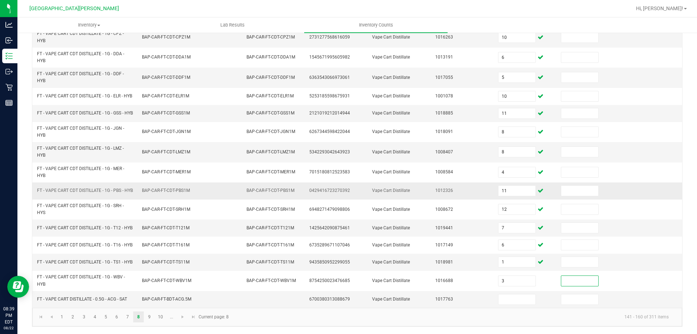
scroll to position [209, 0]
click at [505, 296] on input "12" at bounding box center [516, 299] width 37 height 10
click at [148, 318] on link "9" at bounding box center [149, 316] width 11 height 11
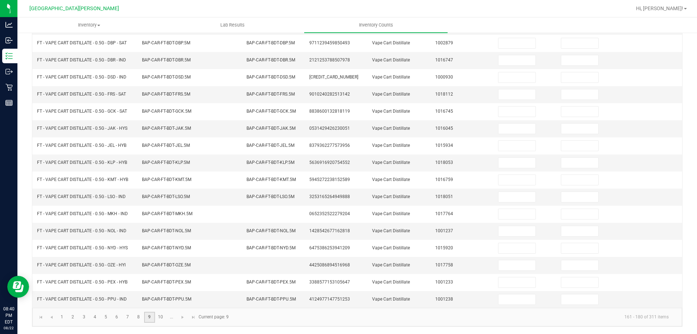
scroll to position [0, 0]
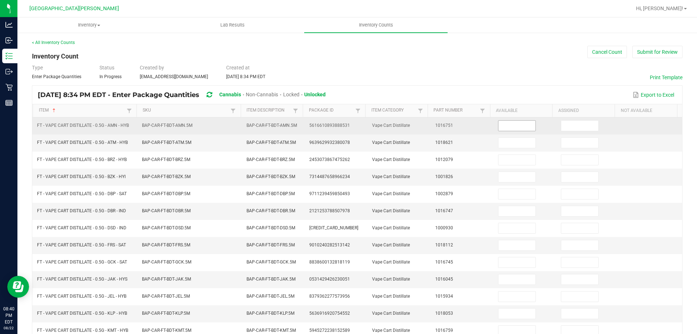
click at [520, 126] on input at bounding box center [516, 125] width 37 height 10
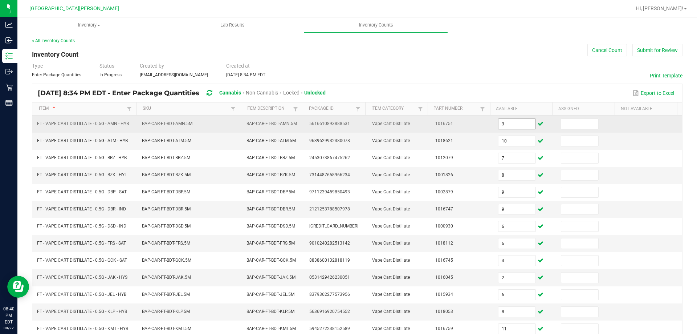
scroll to position [151, 0]
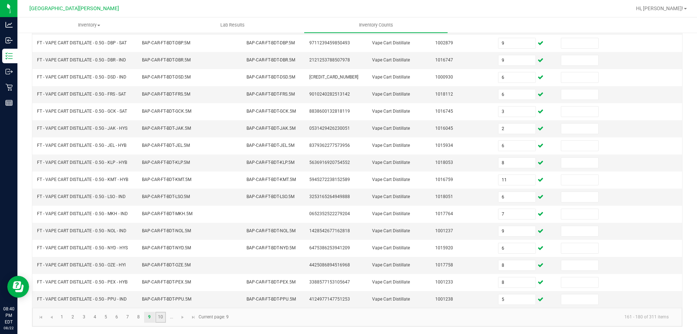
click at [163, 315] on link "10" at bounding box center [160, 316] width 11 height 11
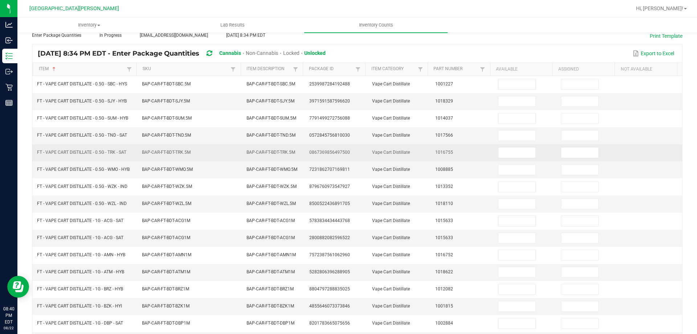
scroll to position [0, 0]
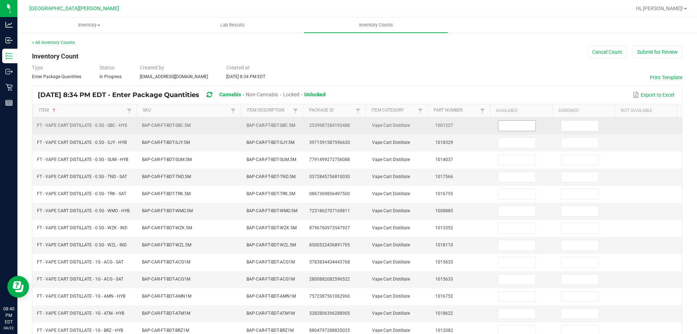
click at [502, 124] on input at bounding box center [516, 125] width 37 height 10
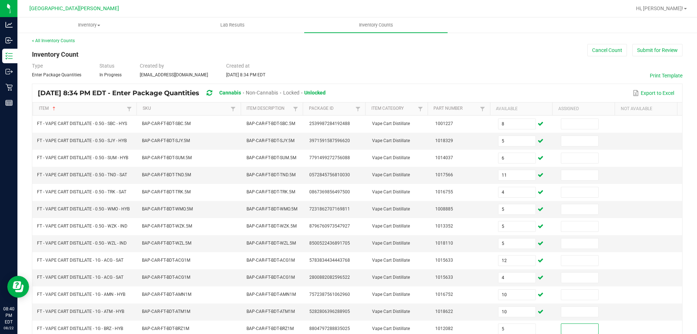
scroll to position [151, 0]
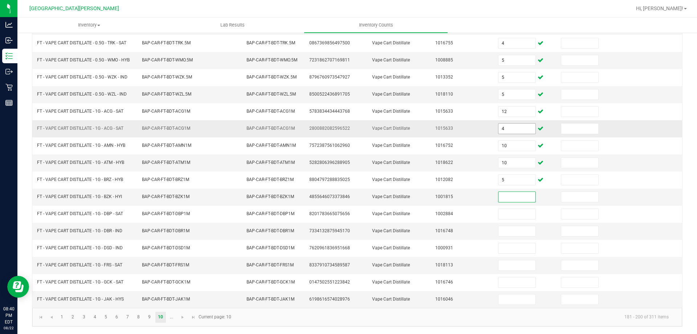
click at [503, 130] on input "4" at bounding box center [516, 128] width 37 height 10
click at [182, 316] on span "Go to the next page" at bounding box center [183, 317] width 6 height 6
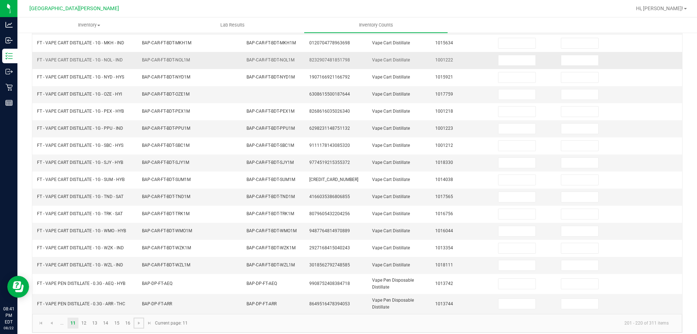
scroll to position [0, 0]
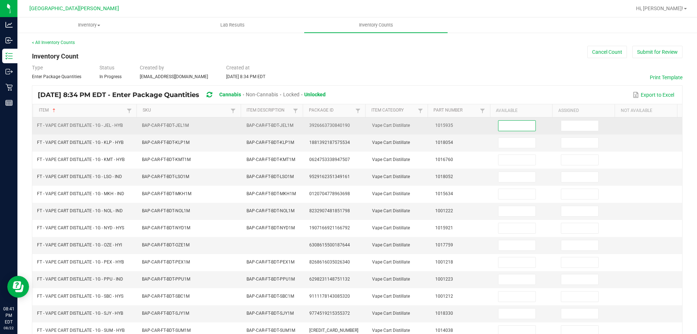
click at [500, 126] on input at bounding box center [516, 125] width 37 height 10
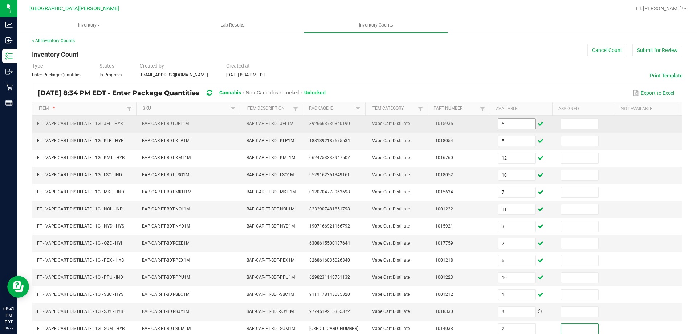
scroll to position [157, 0]
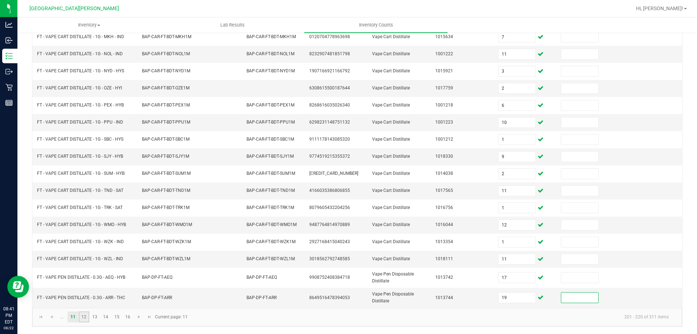
click at [82, 315] on link "12" at bounding box center [84, 316] width 11 height 11
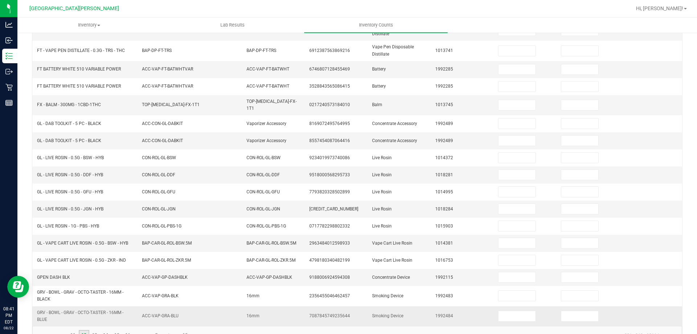
scroll to position [0, 0]
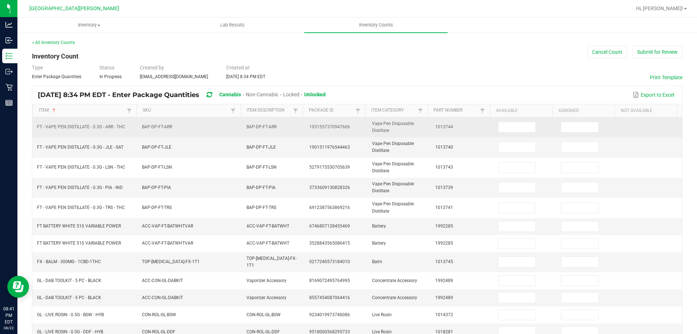
click at [514, 120] on td at bounding box center [525, 127] width 63 height 20
click at [512, 126] on input at bounding box center [516, 127] width 37 height 10
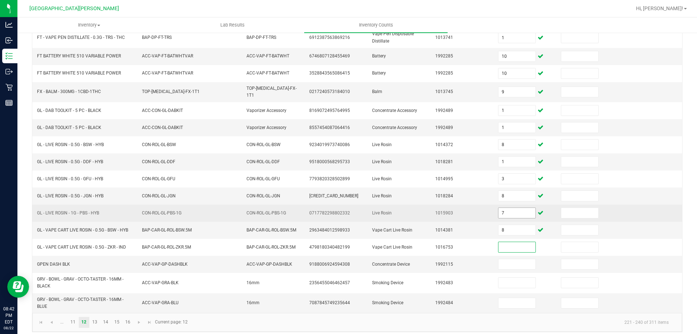
click at [511, 210] on input "7" at bounding box center [516, 213] width 37 height 10
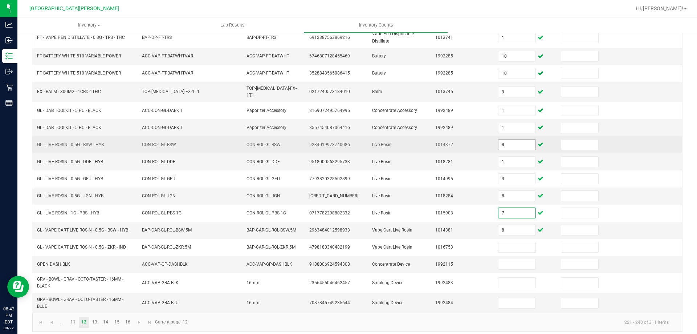
click at [505, 144] on input "8" at bounding box center [516, 144] width 37 height 10
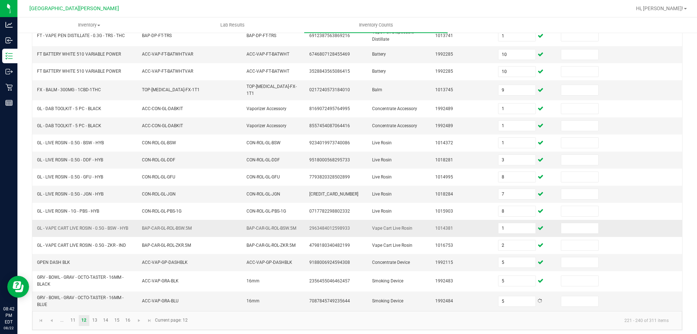
scroll to position [172, 0]
click at [94, 316] on link "13" at bounding box center [95, 319] width 11 height 11
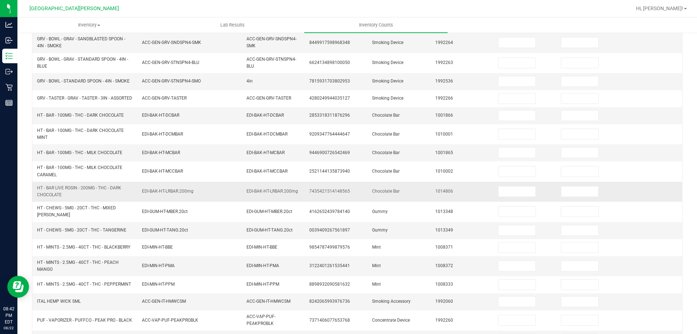
scroll to position [0, 0]
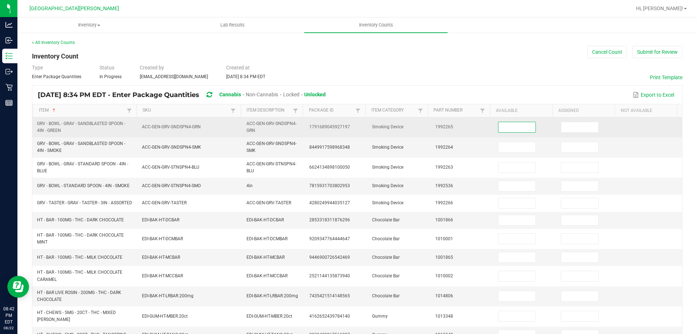
click at [514, 129] on input at bounding box center [516, 127] width 37 height 10
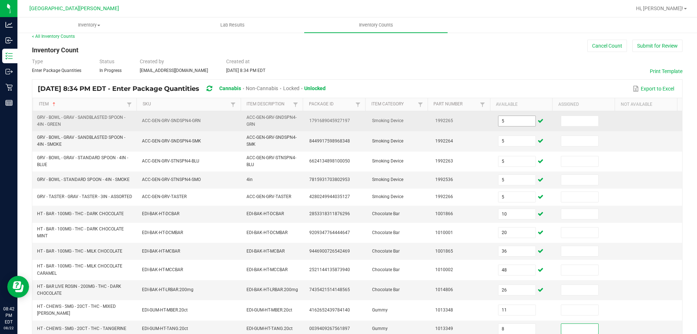
scroll to position [176, 0]
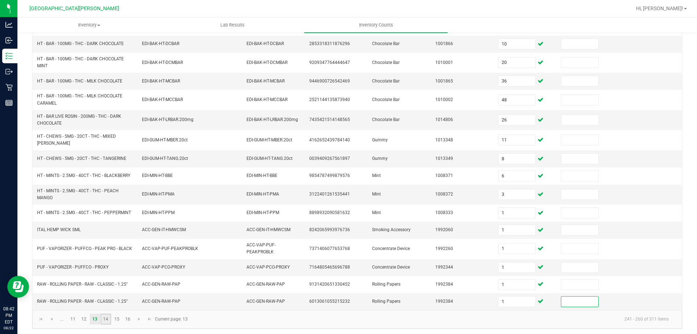
click at [111, 315] on link "14" at bounding box center [106, 318] width 11 height 11
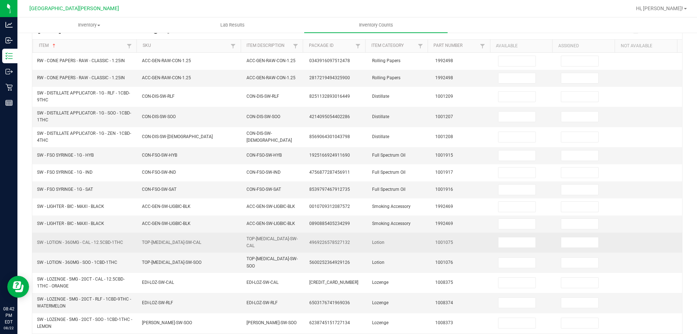
scroll to position [0, 0]
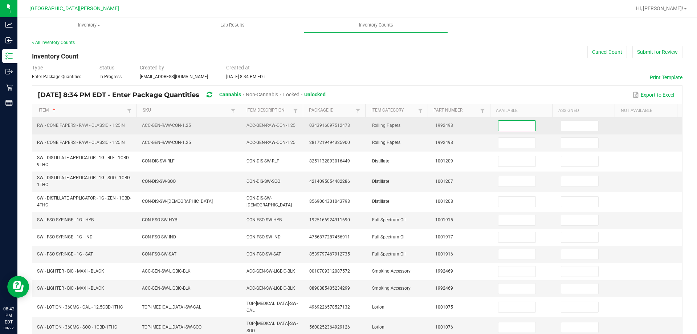
click at [504, 126] on input at bounding box center [516, 125] width 37 height 10
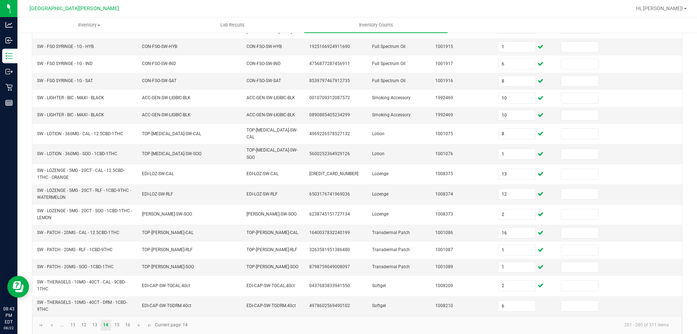
scroll to position [175, 0]
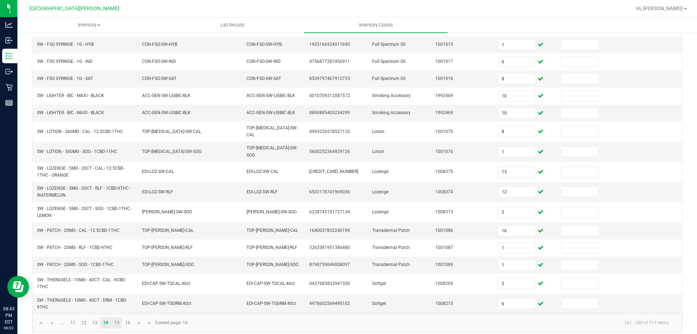
click at [115, 318] on link "15" at bounding box center [116, 322] width 11 height 11
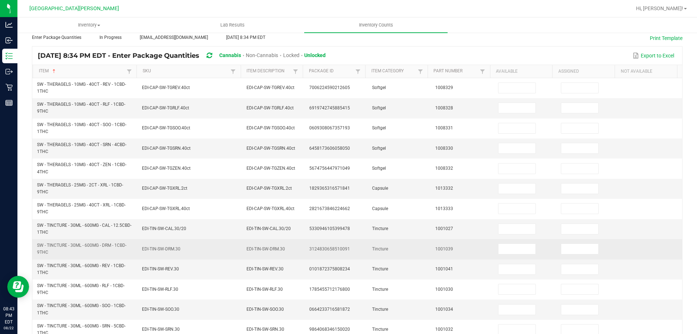
scroll to position [0, 0]
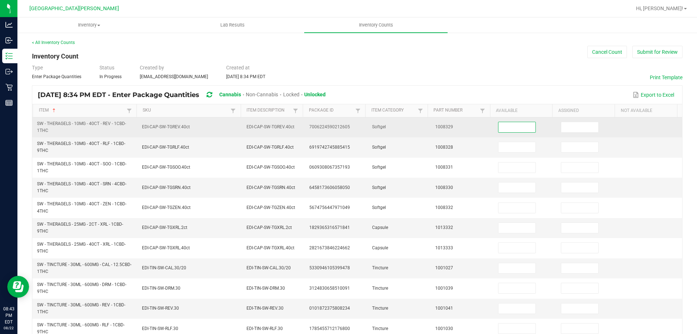
click at [498, 123] on input at bounding box center [516, 127] width 37 height 10
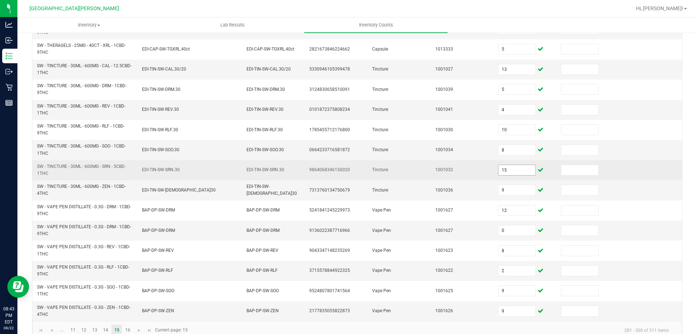
scroll to position [212, 0]
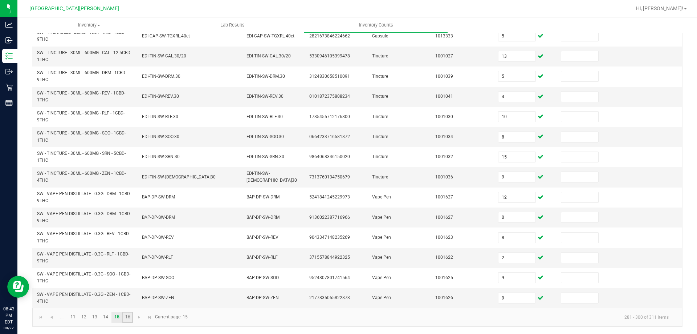
click at [126, 316] on link "16" at bounding box center [127, 316] width 11 height 11
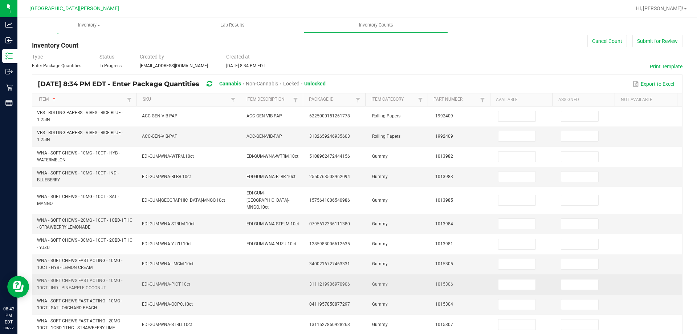
scroll to position [0, 0]
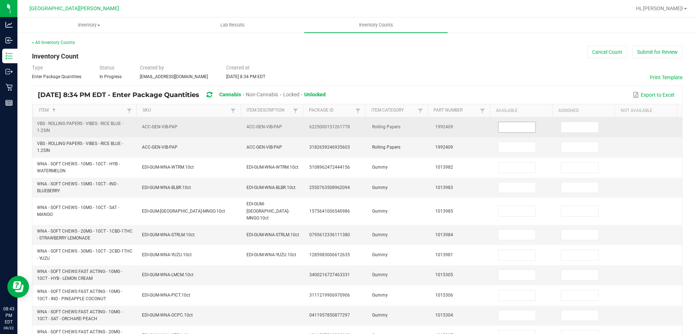
click at [508, 126] on input at bounding box center [516, 127] width 37 height 10
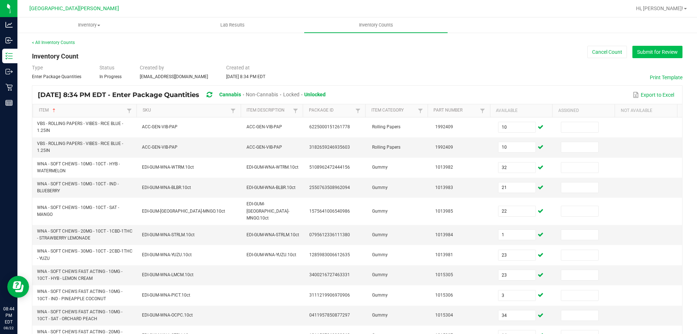
click at [642, 48] on button "Submit for Review" at bounding box center [657, 52] width 50 height 12
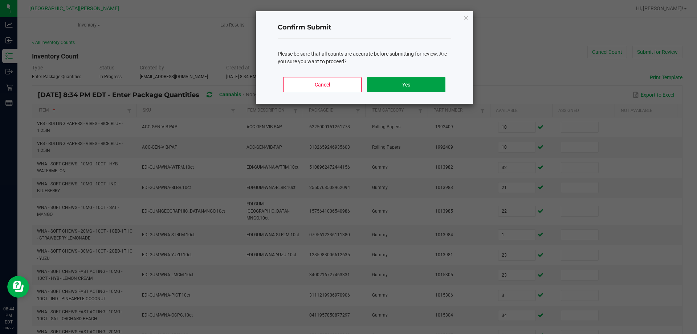
click at [407, 78] on button "Yes" at bounding box center [406, 84] width 78 height 15
